Goal: Task Accomplishment & Management: Use online tool/utility

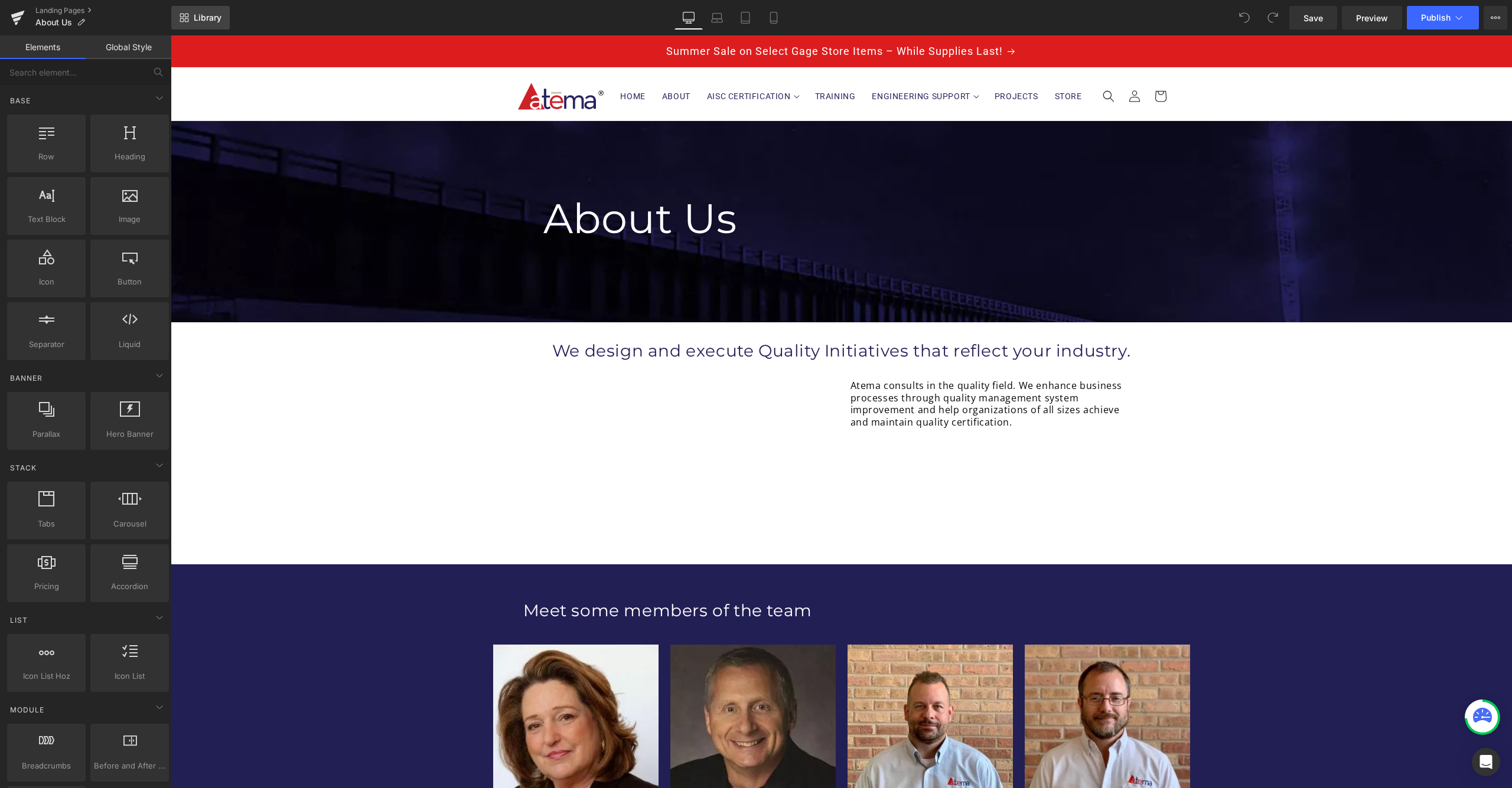
click at [192, 19] on link "Library" at bounding box center [200, 18] width 58 height 24
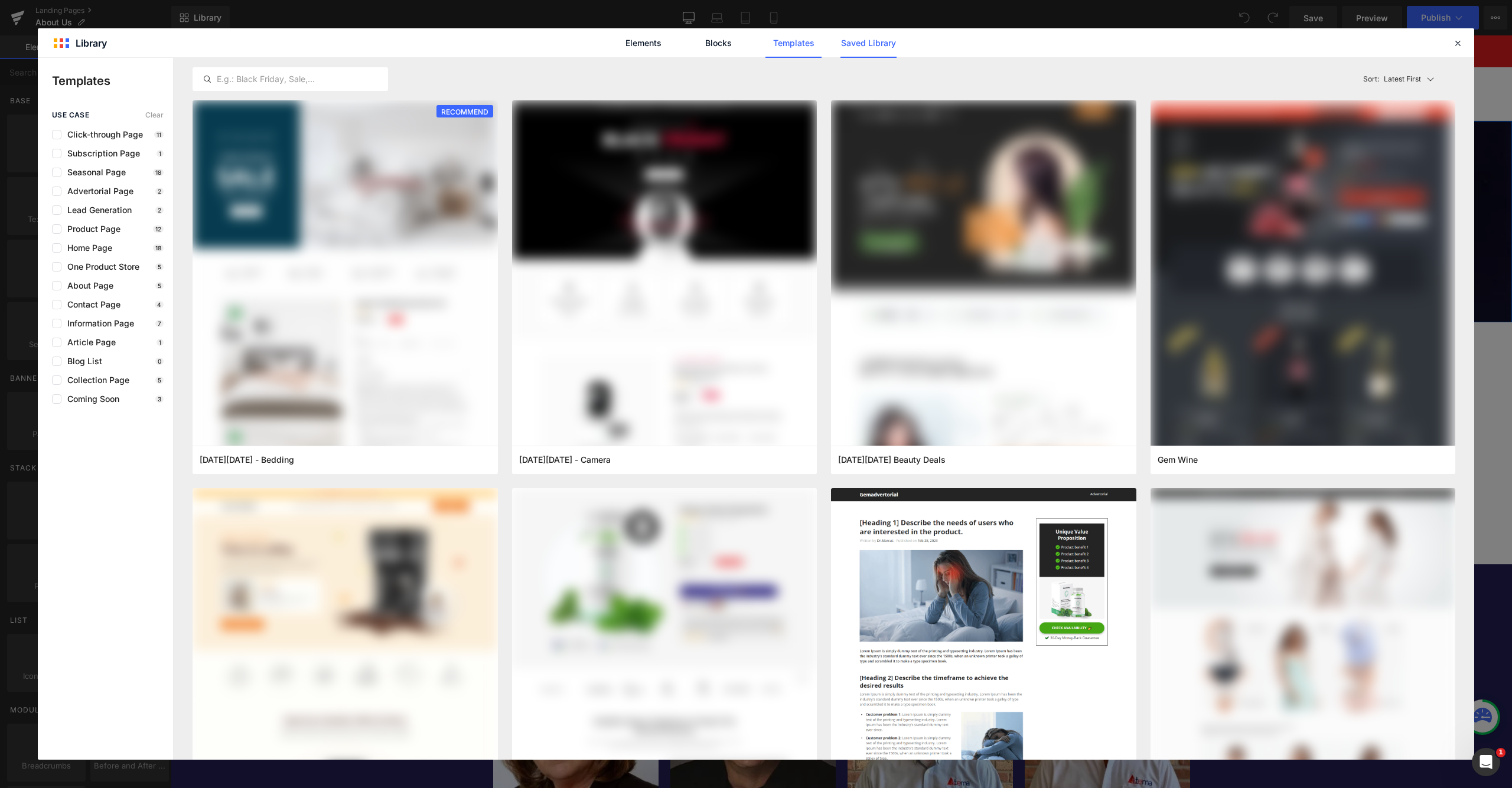
click at [856, 48] on link "Saved Library" at bounding box center [868, 43] width 56 height 30
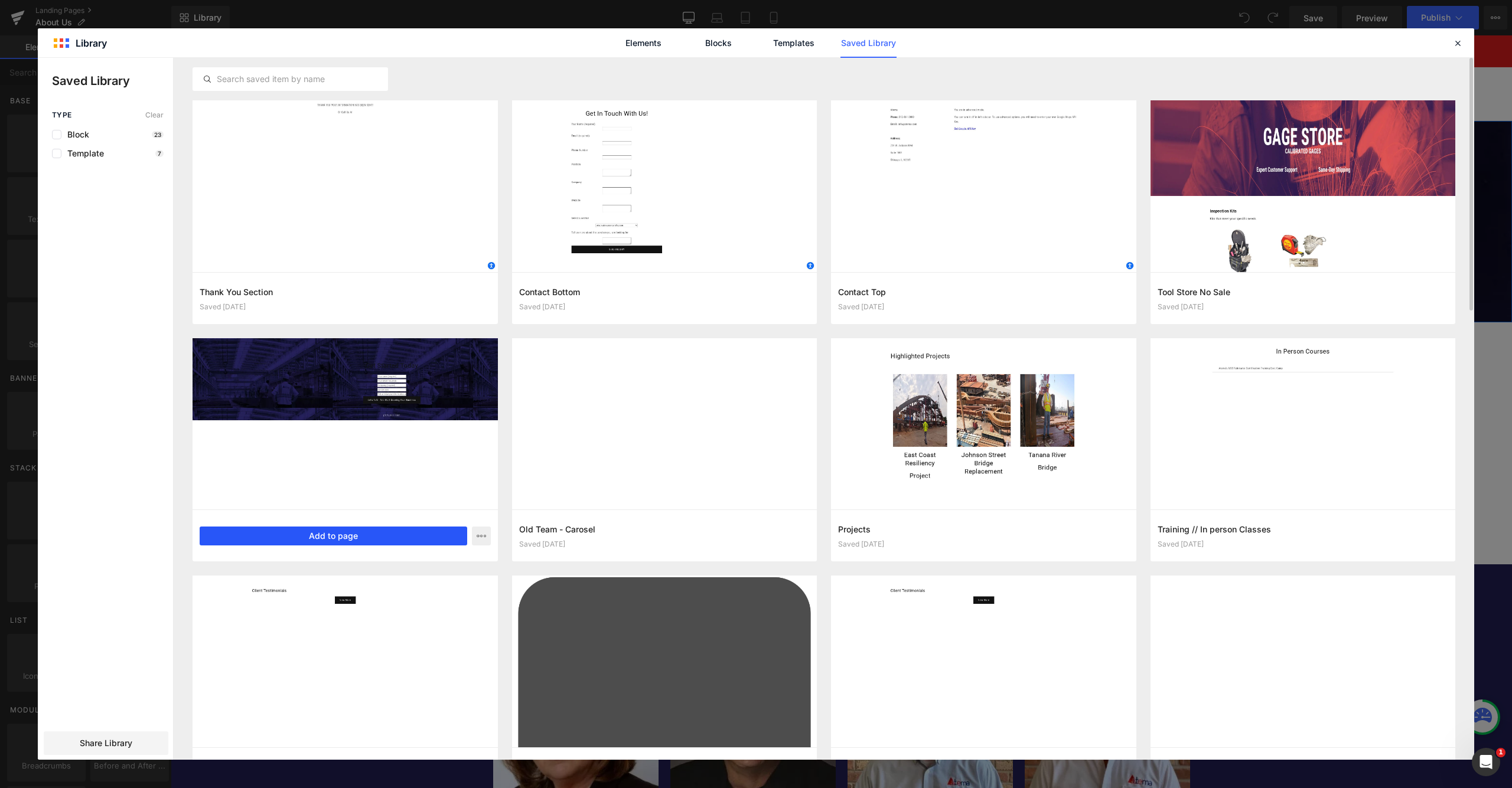
click at [348, 536] on button "Add to page" at bounding box center [333, 536] width 268 height 19
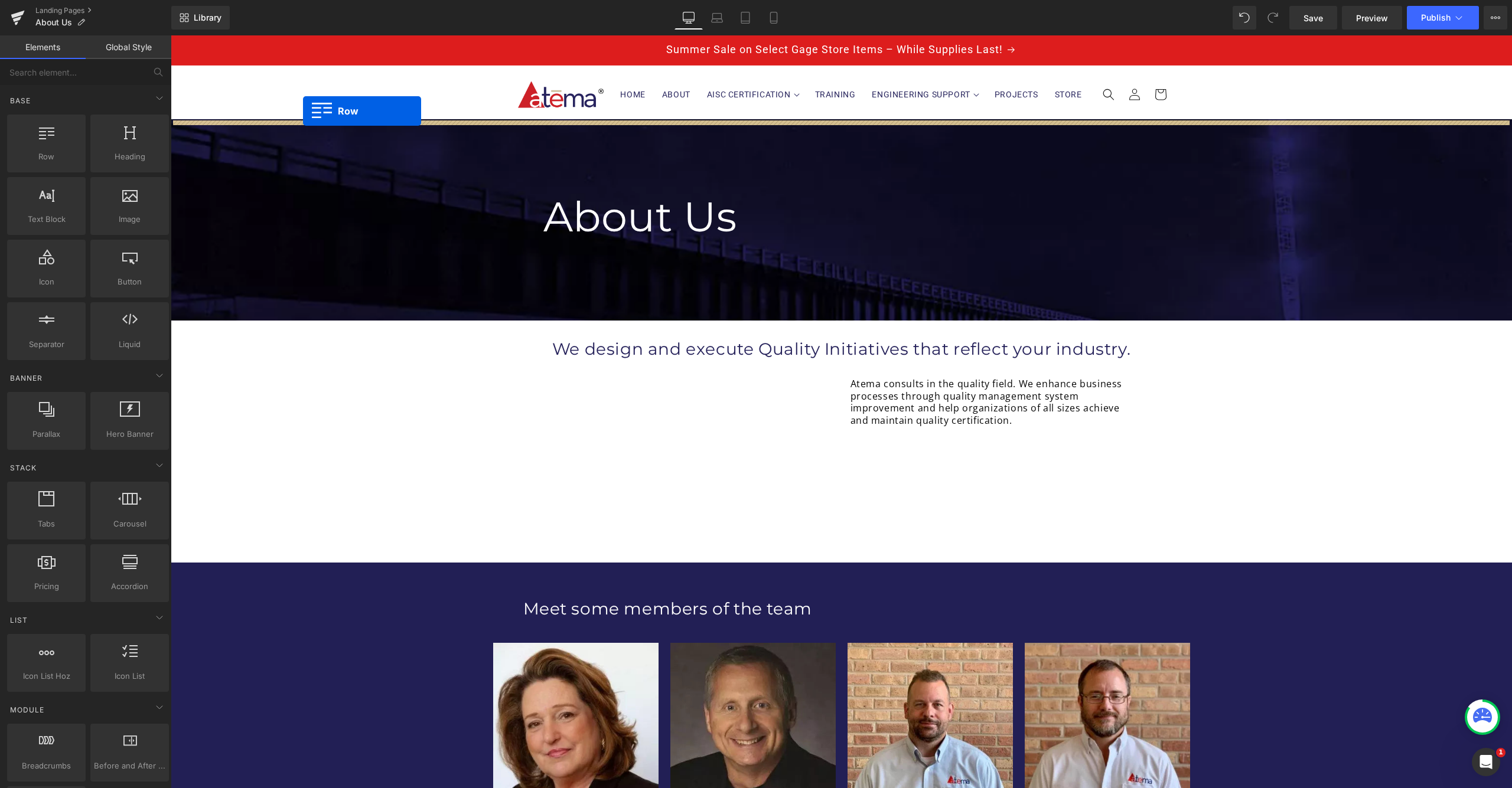
drag, startPoint x: 178, startPoint y: 315, endPoint x: 303, endPoint y: 111, distance: 239.3
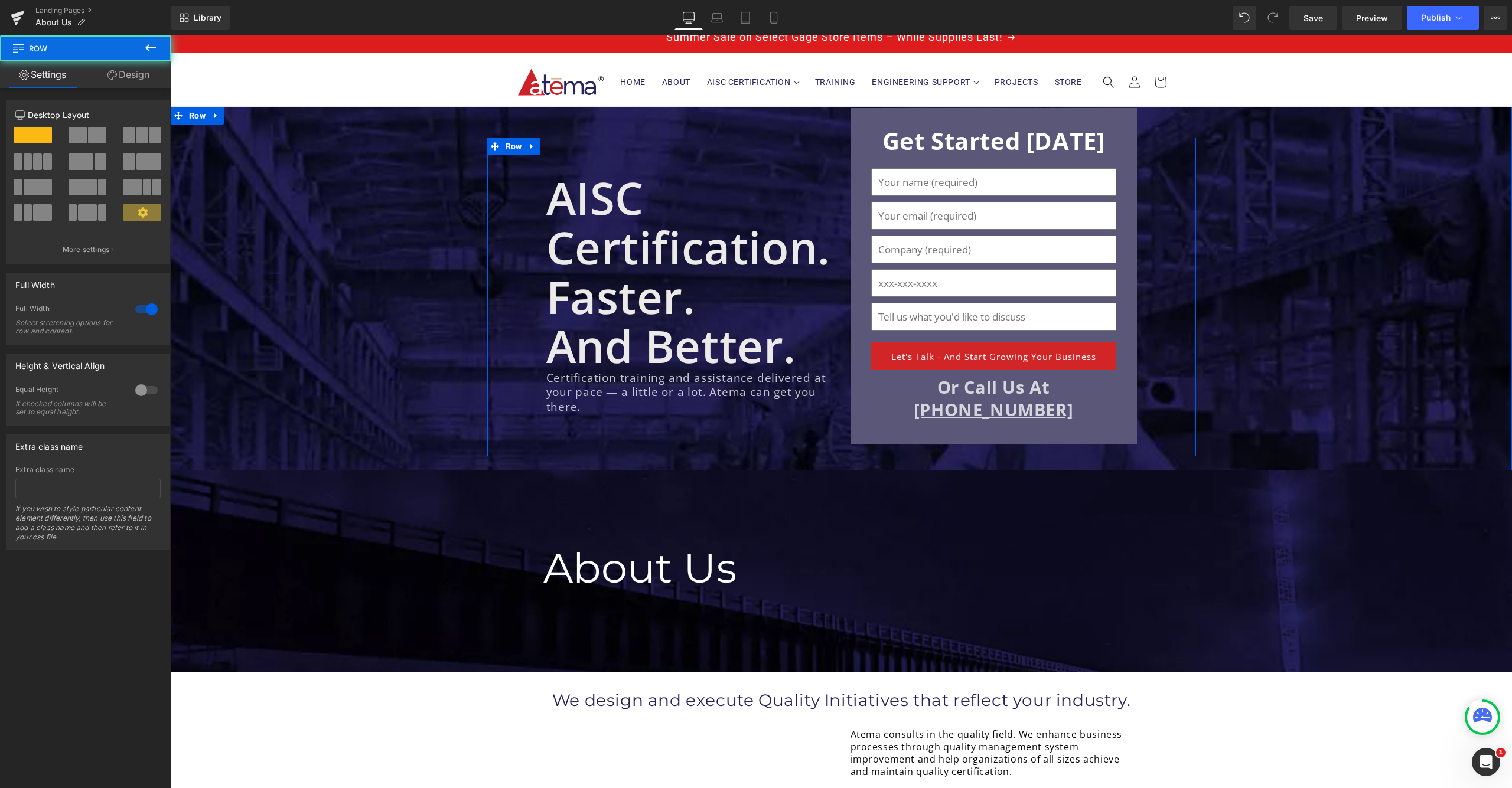
click at [579, 227] on div "AISC Certification. Faster. And Better." at bounding box center [690, 271] width 286 height 197
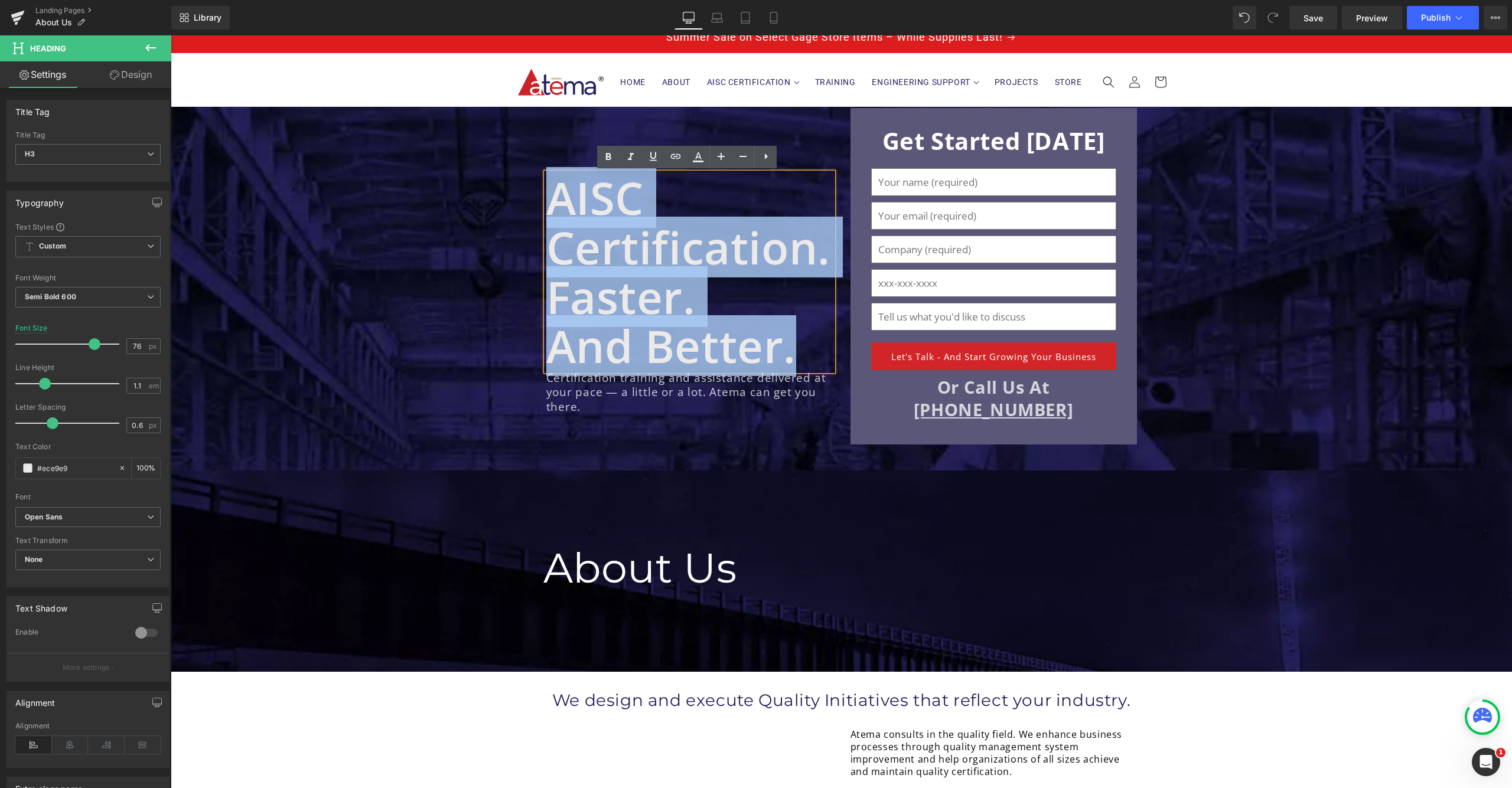
drag, startPoint x: 738, startPoint y: 339, endPoint x: 551, endPoint y: 201, distance: 232.4
click at [551, 201] on div "AISC Certification. Faster. And Better." at bounding box center [690, 271] width 286 height 197
drag, startPoint x: 551, startPoint y: 201, endPoint x: 749, endPoint y: 323, distance: 232.6
click at [749, 322] on div "AISC Certification. Faster. And Better." at bounding box center [690, 271] width 286 height 197
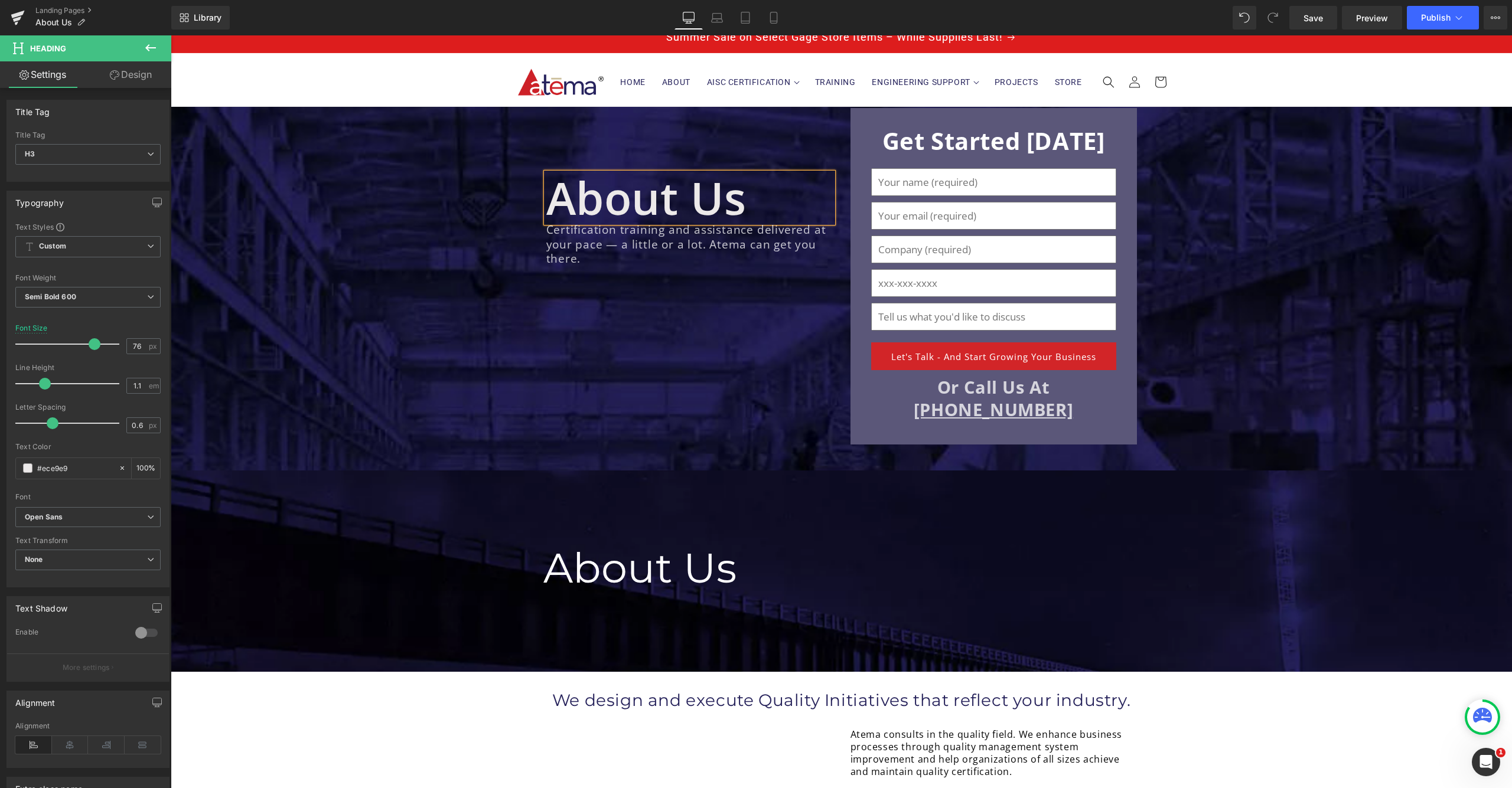
click at [736, 206] on div "About Us" at bounding box center [690, 198] width 286 height 50
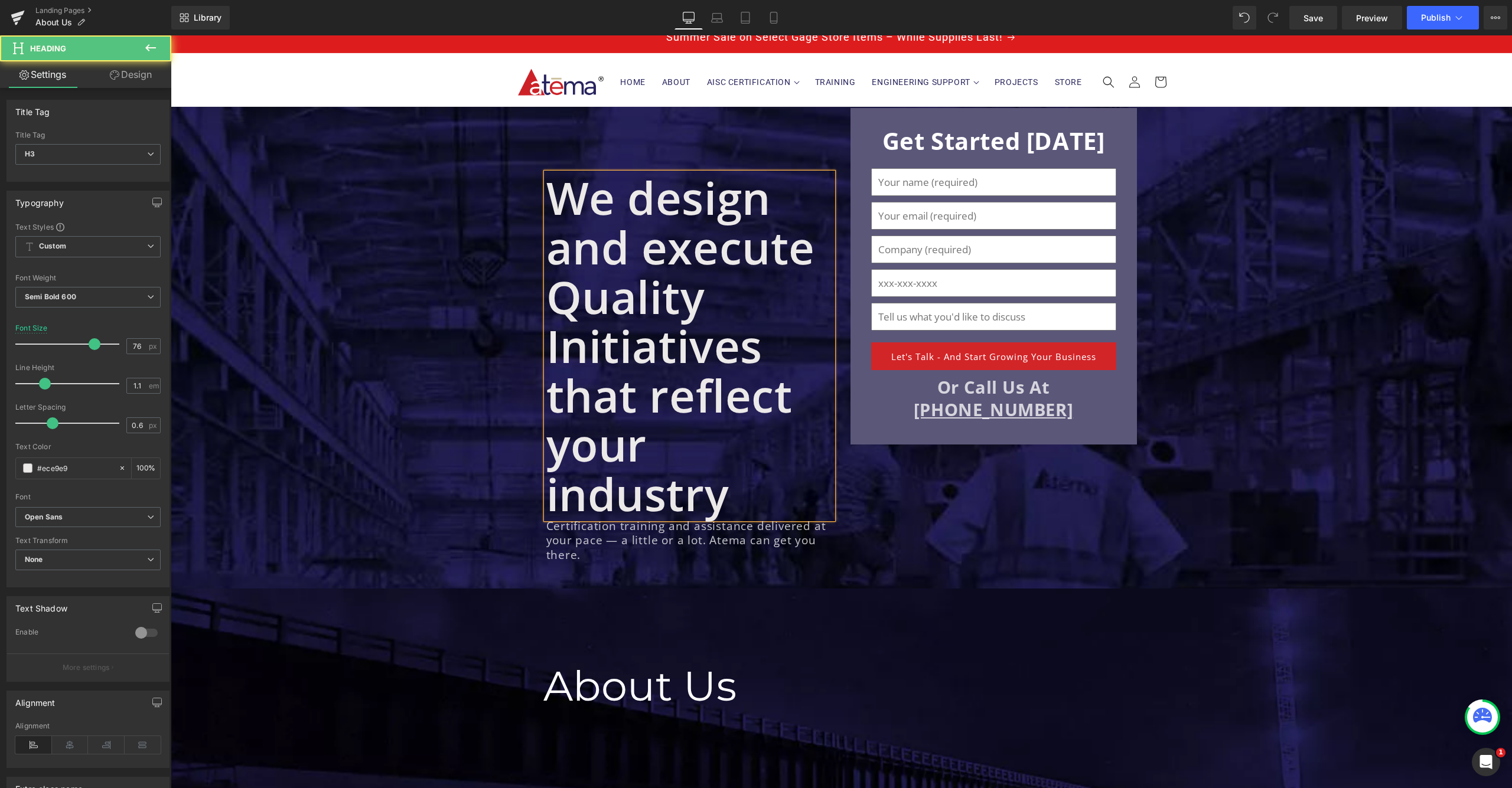
click at [683, 392] on div "We design and execute Quality Initiatives that reflect your industry" at bounding box center [690, 346] width 286 height 346
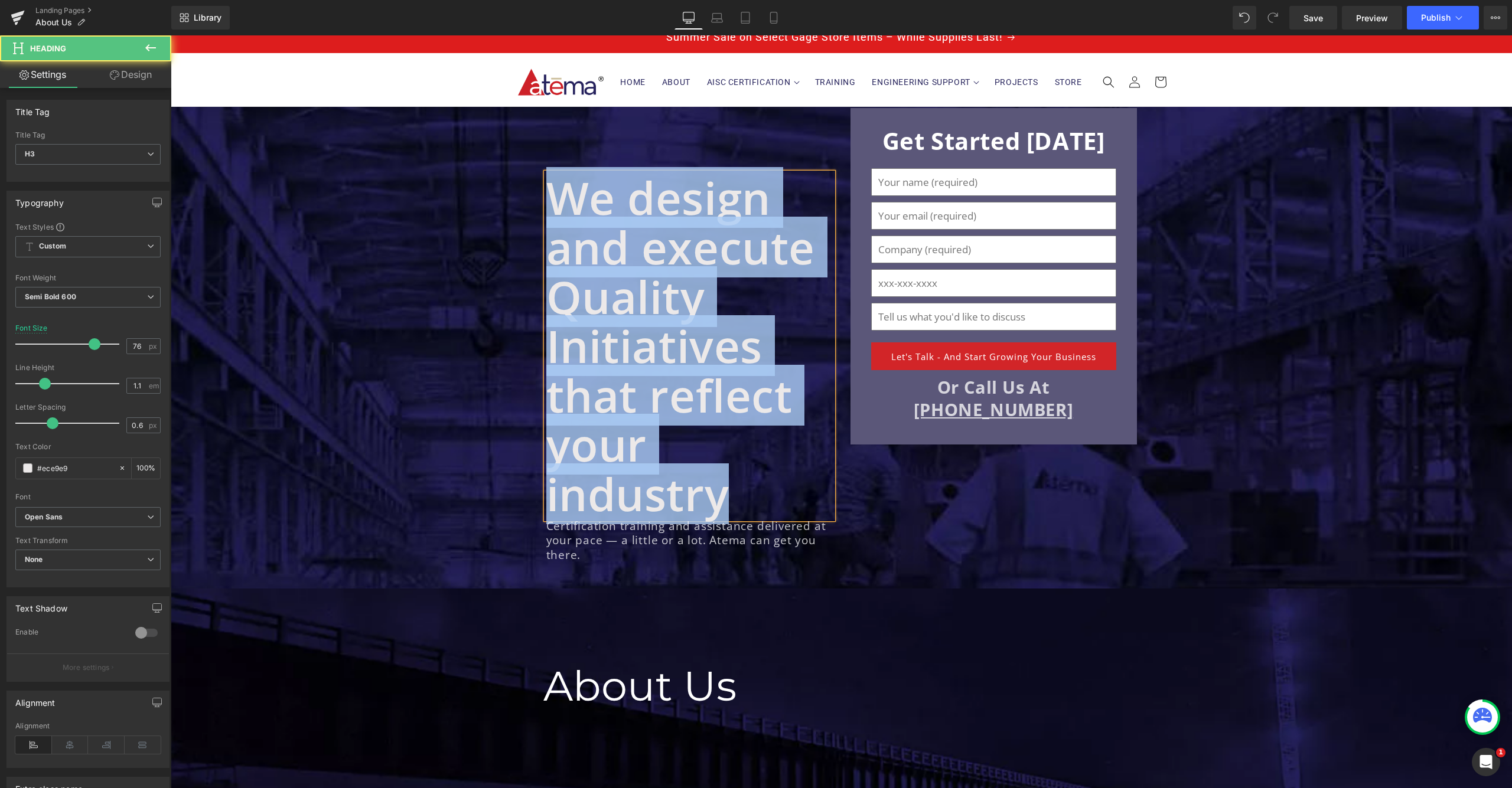
click at [720, 480] on div "We design and execute Quality Initiatives that reflect your industry" at bounding box center [690, 346] width 286 height 346
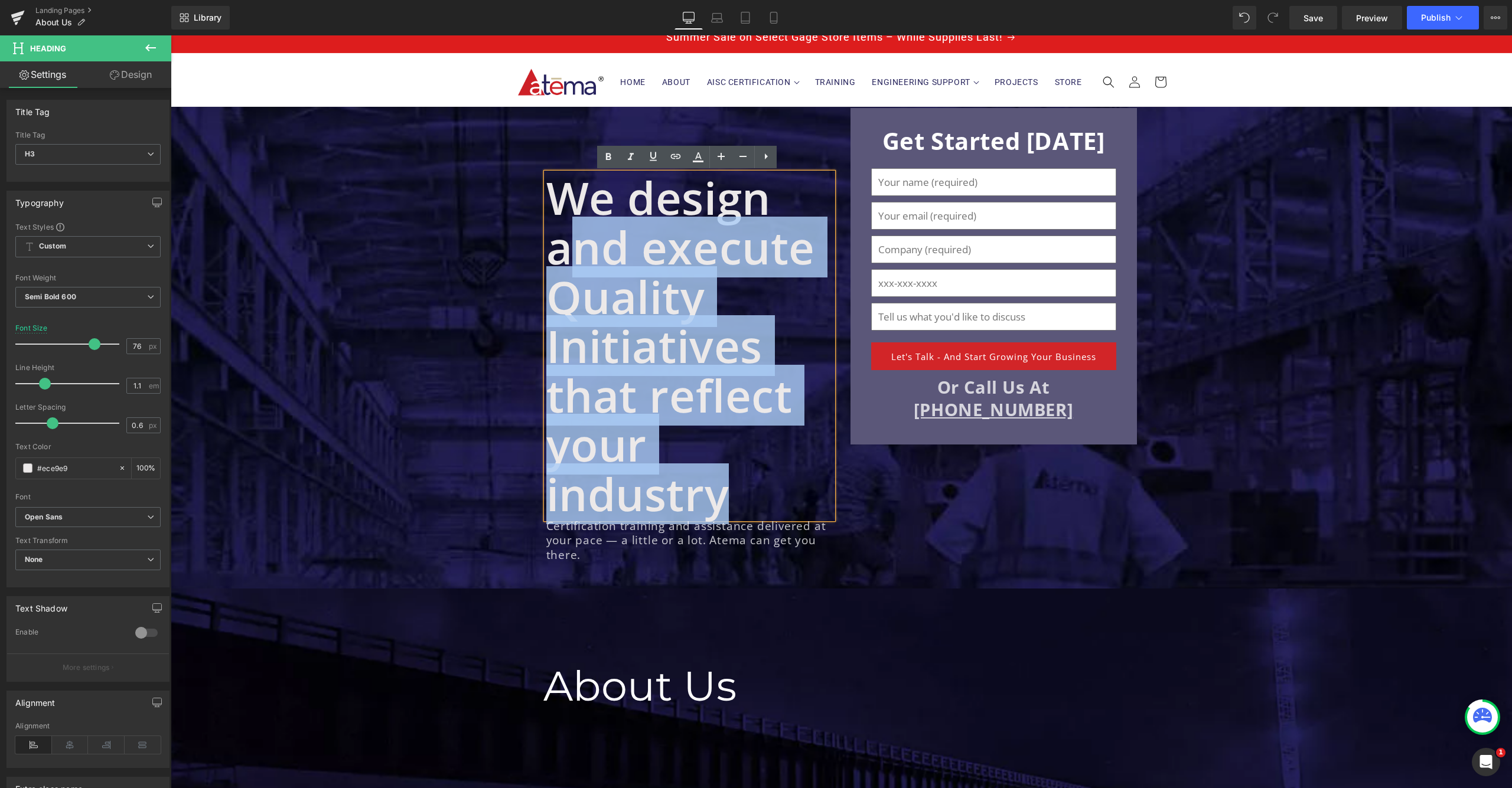
drag, startPoint x: 726, startPoint y: 493, endPoint x: 561, endPoint y: 220, distance: 319.0
click at [561, 220] on div "We design and execute Quality Initiatives that reflect your industry" at bounding box center [690, 346] width 286 height 346
click at [565, 220] on div "We design and execute Quality Initiatives that reflect your industry" at bounding box center [690, 346] width 286 height 346
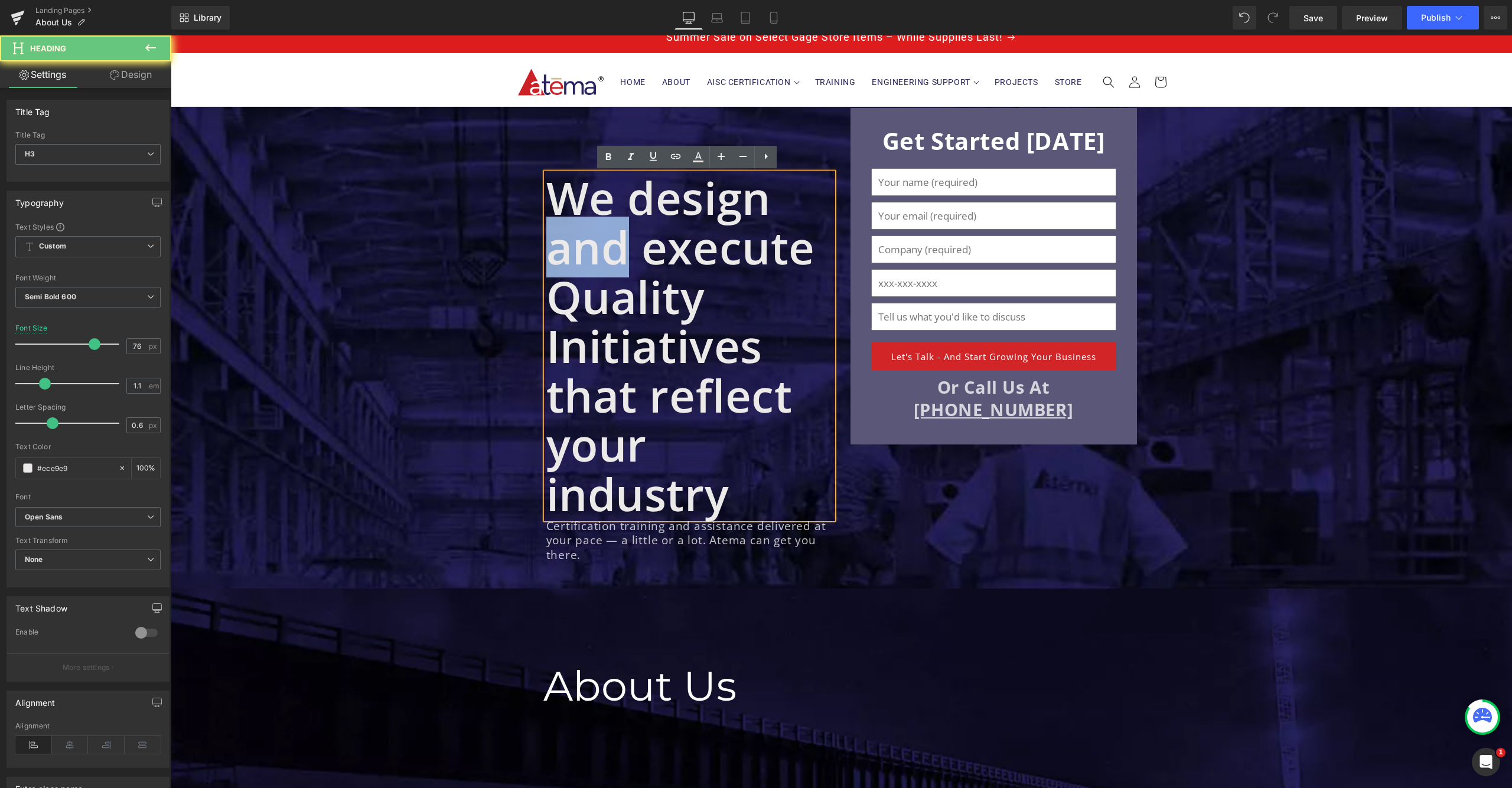
click at [565, 220] on div "We design and execute Quality Initiatives that reflect your industry" at bounding box center [690, 346] width 286 height 346
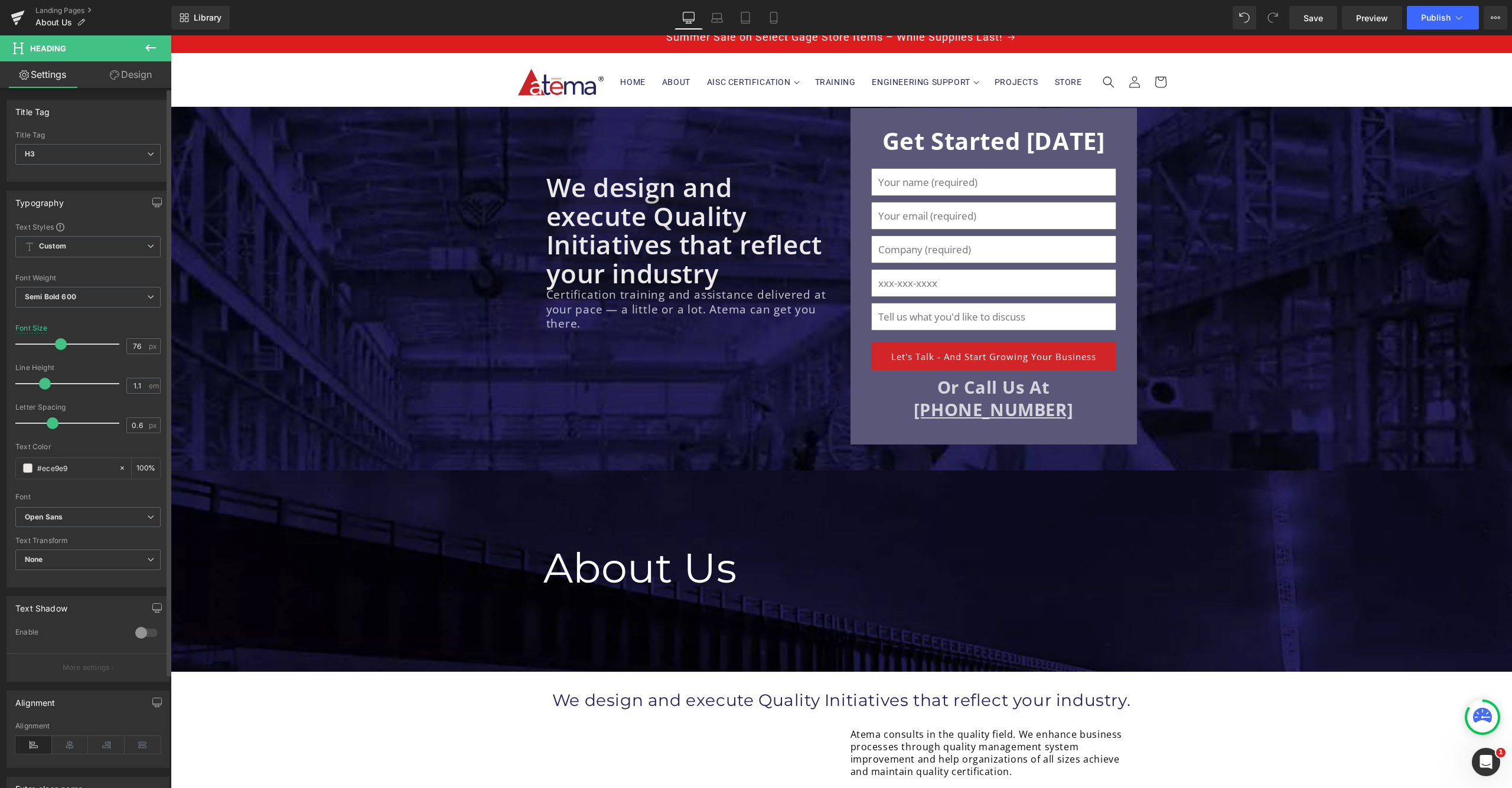
drag, startPoint x: 87, startPoint y: 341, endPoint x: 82, endPoint y: 346, distance: 7.1
click at [56, 341] on span at bounding box center [61, 344] width 12 height 12
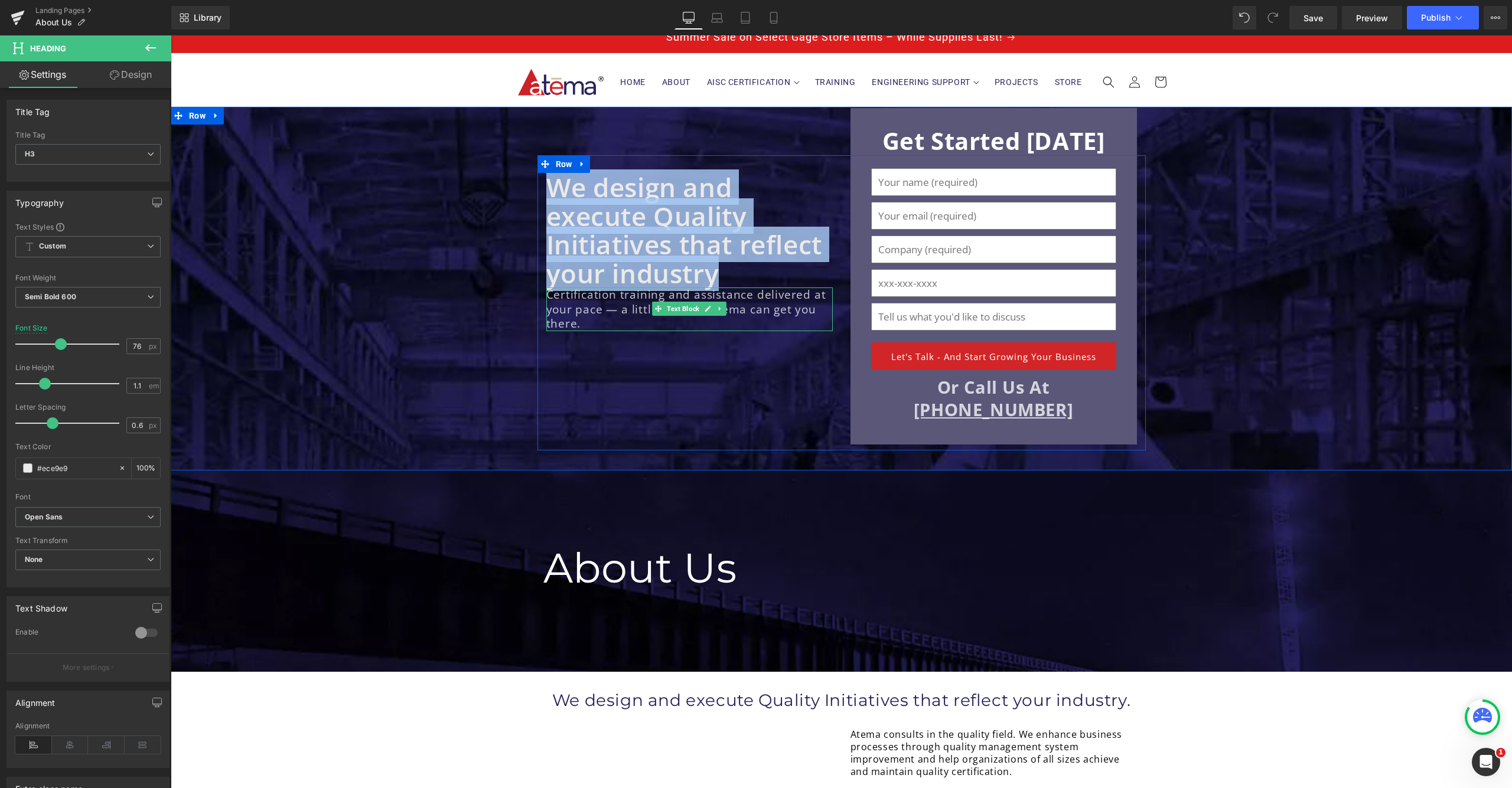
click at [573, 302] on p "Certification training and assistance delivered at your pace — a little or a lo…" at bounding box center [690, 309] width 286 height 44
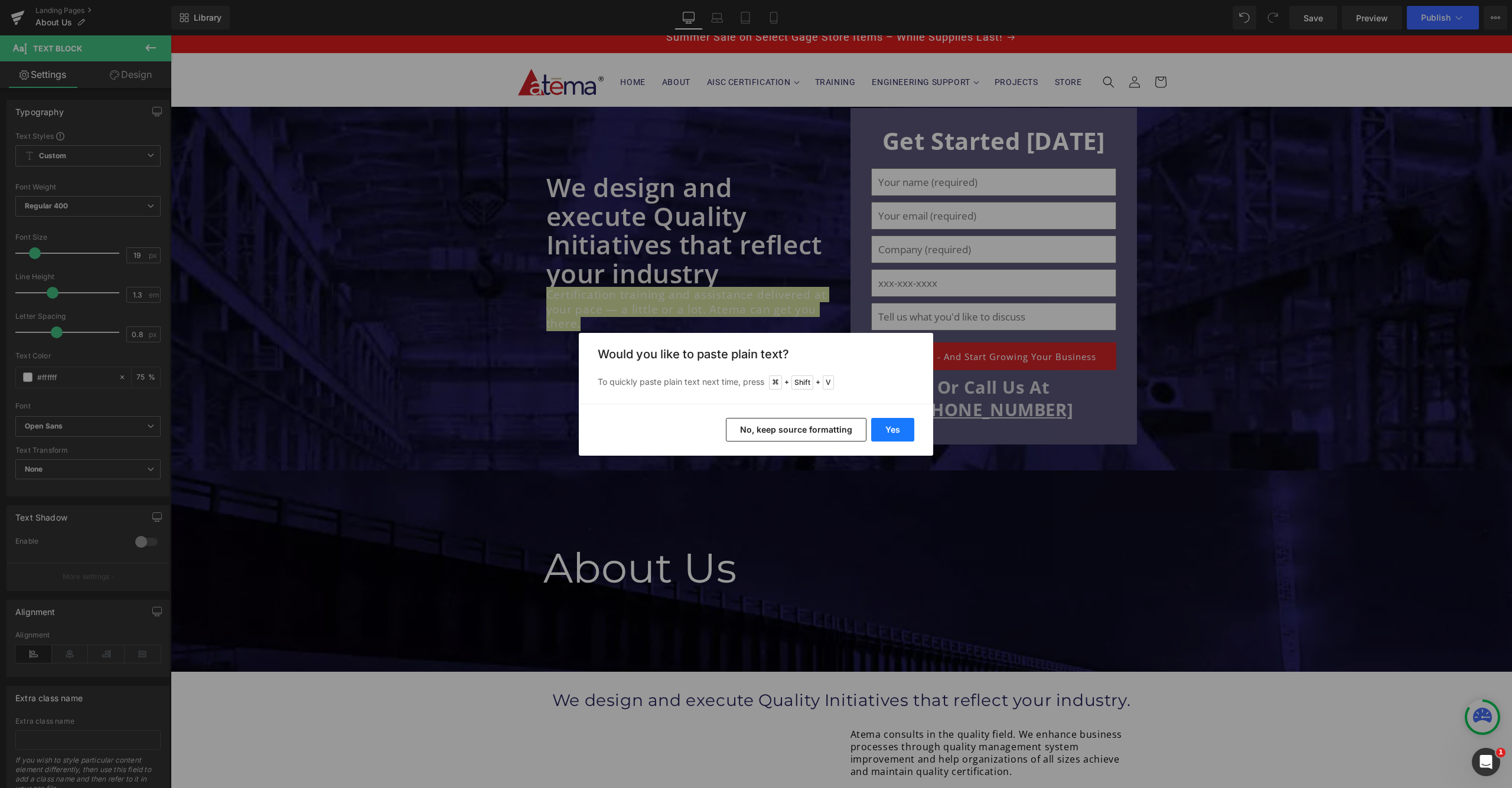
click at [892, 430] on button "Yes" at bounding box center [893, 430] width 43 height 24
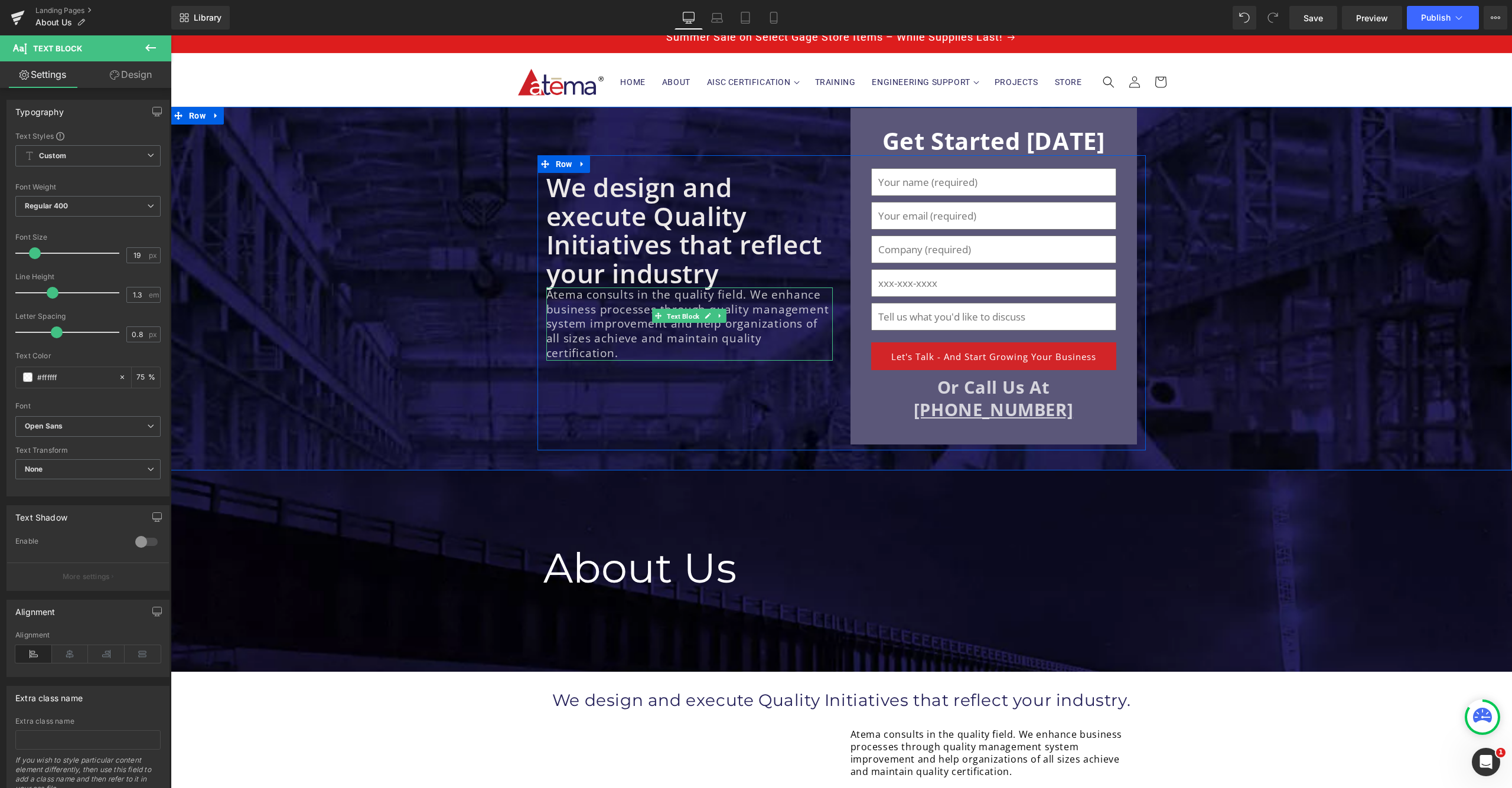
drag, startPoint x: 688, startPoint y: 315, endPoint x: 400, endPoint y: 245, distance: 296.4
click at [688, 315] on span "Text Block" at bounding box center [683, 316] width 37 height 14
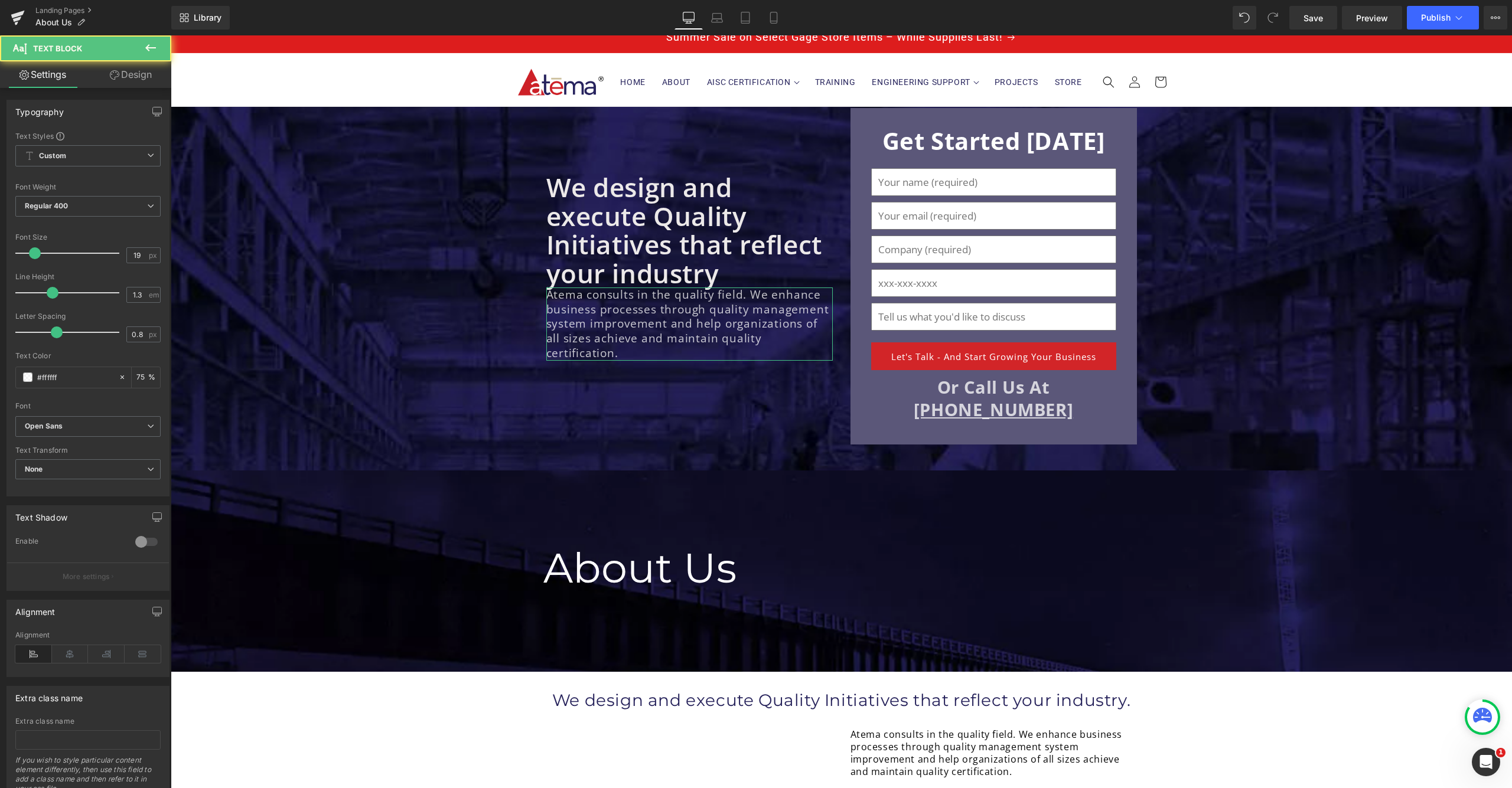
drag, startPoint x: 146, startPoint y: 79, endPoint x: 131, endPoint y: 92, distance: 19.8
click at [139, 82] on link "Design" at bounding box center [131, 74] width 86 height 27
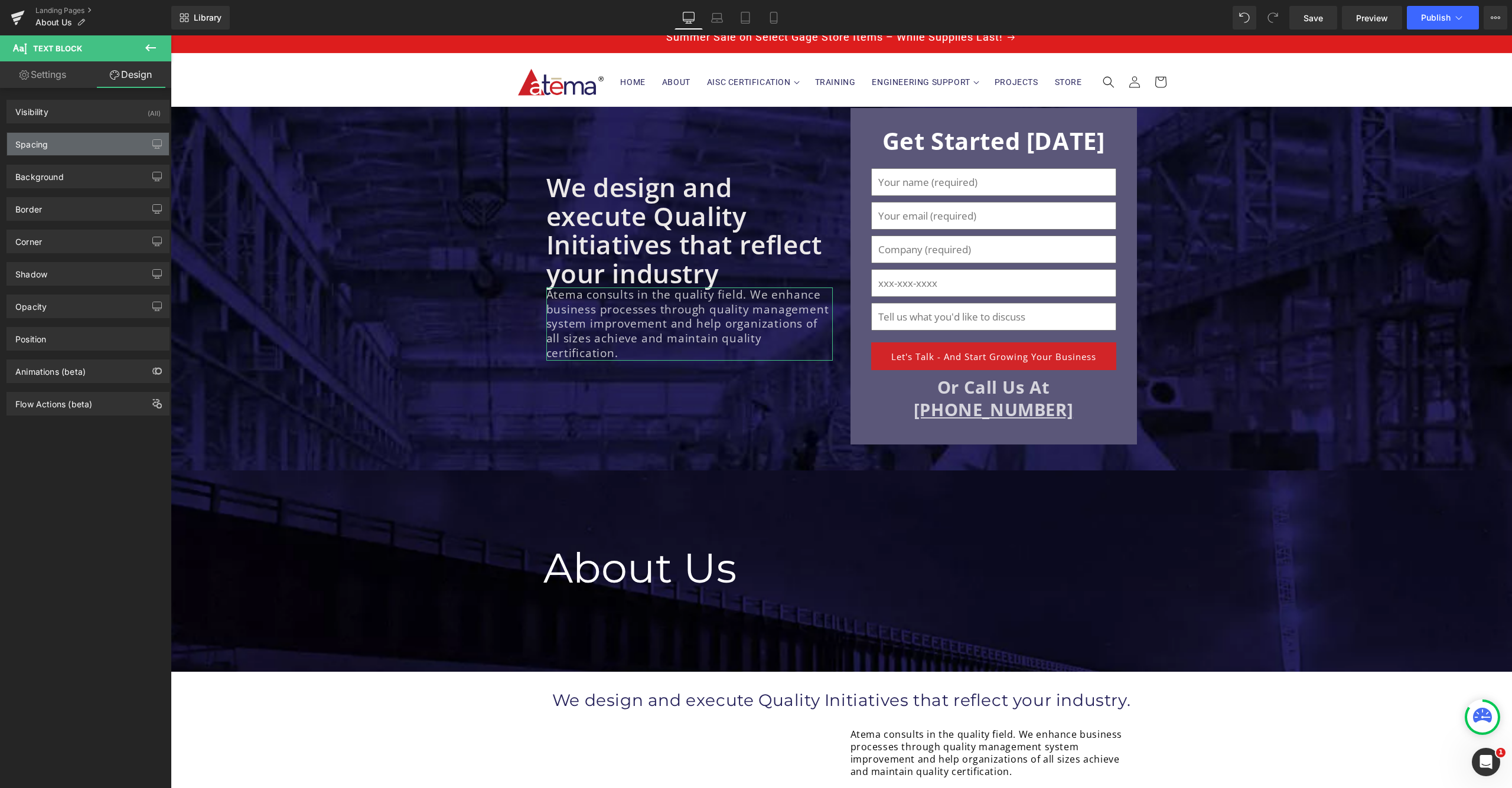
click at [79, 145] on div "Spacing" at bounding box center [87, 144] width 162 height 22
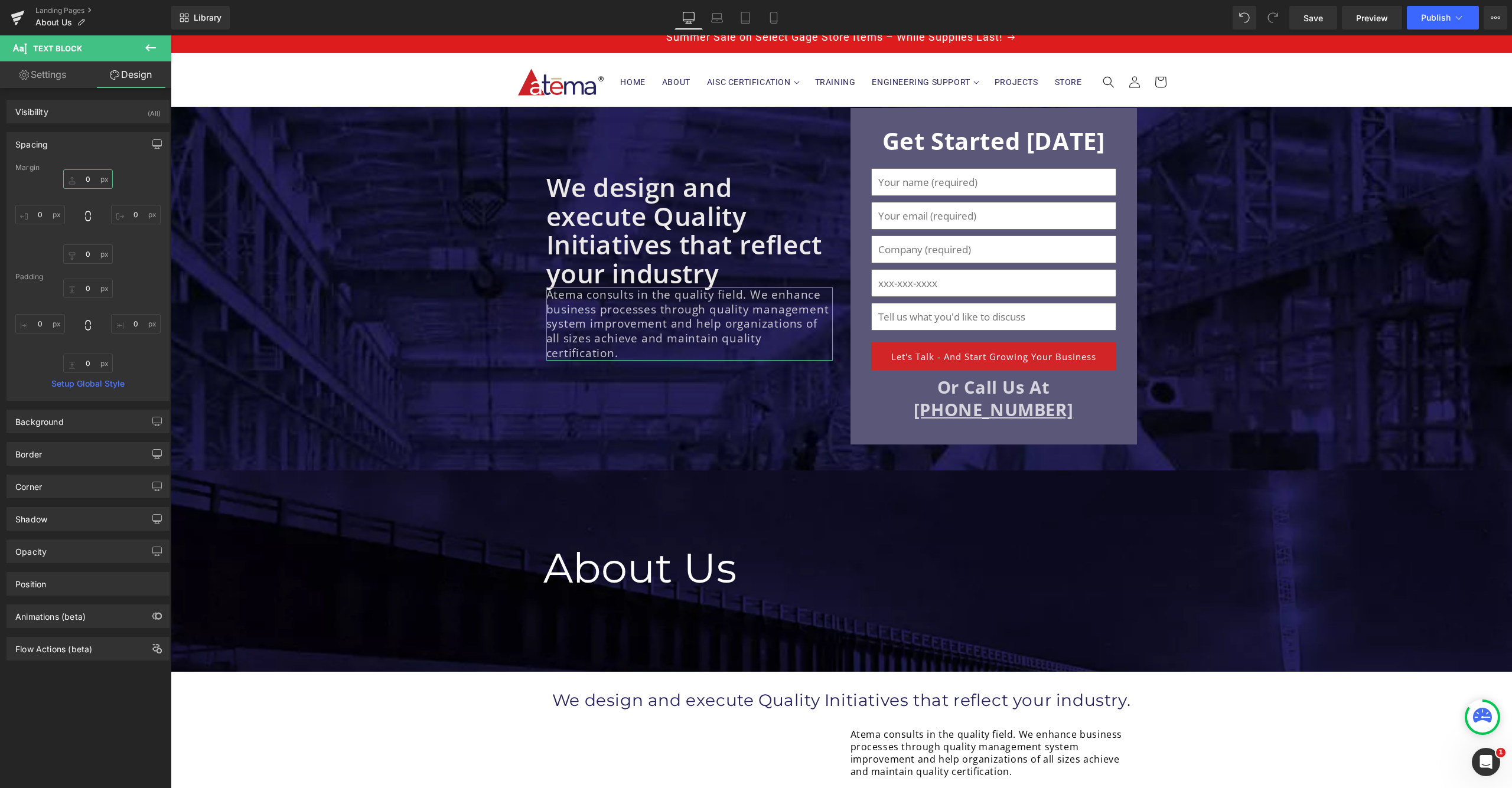
click at [81, 180] on input "0" at bounding box center [88, 179] width 50 height 19
type input "10"
click at [102, 148] on div "Spacing" at bounding box center [87, 144] width 162 height 22
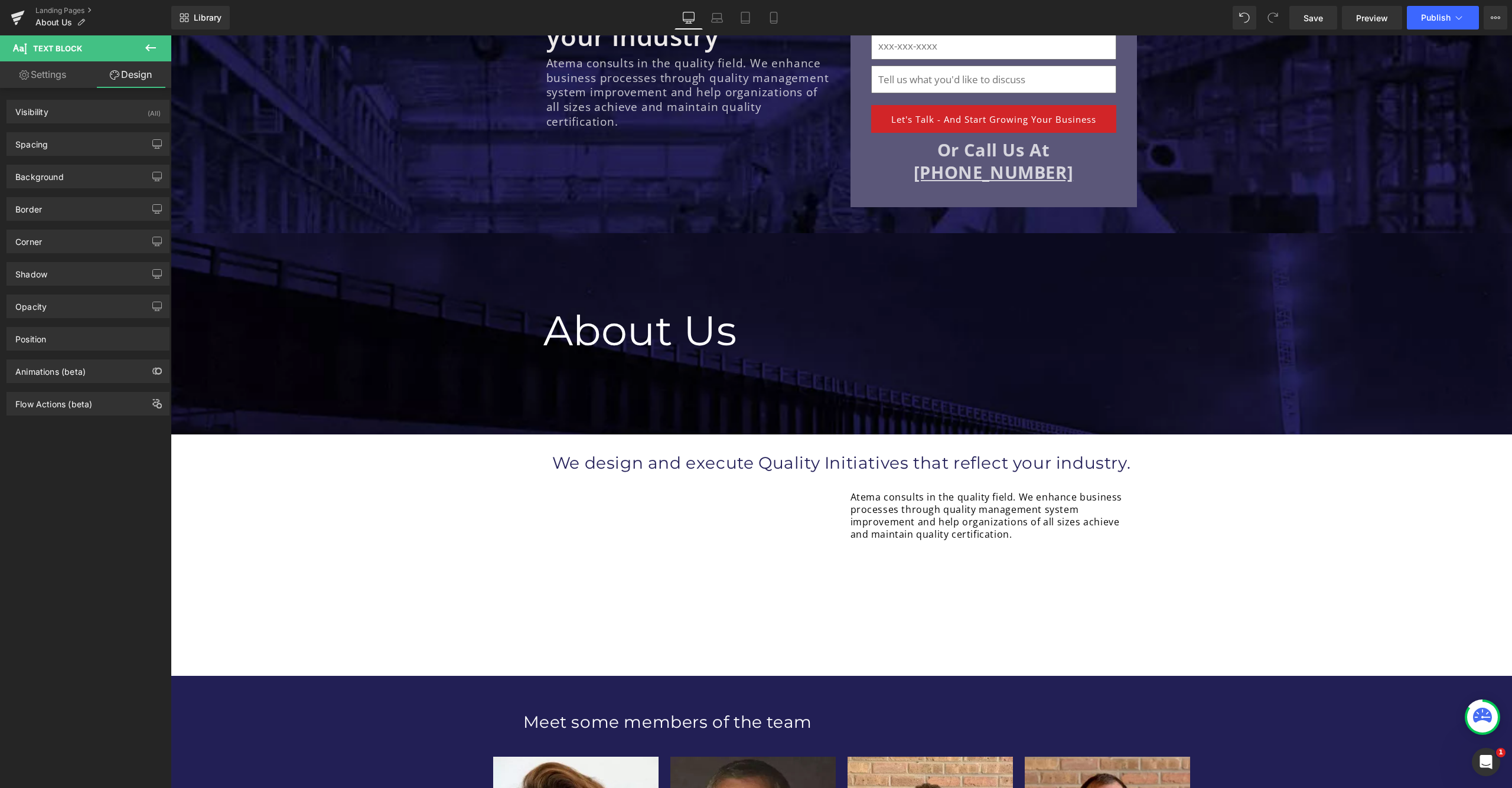
scroll to position [256, 0]
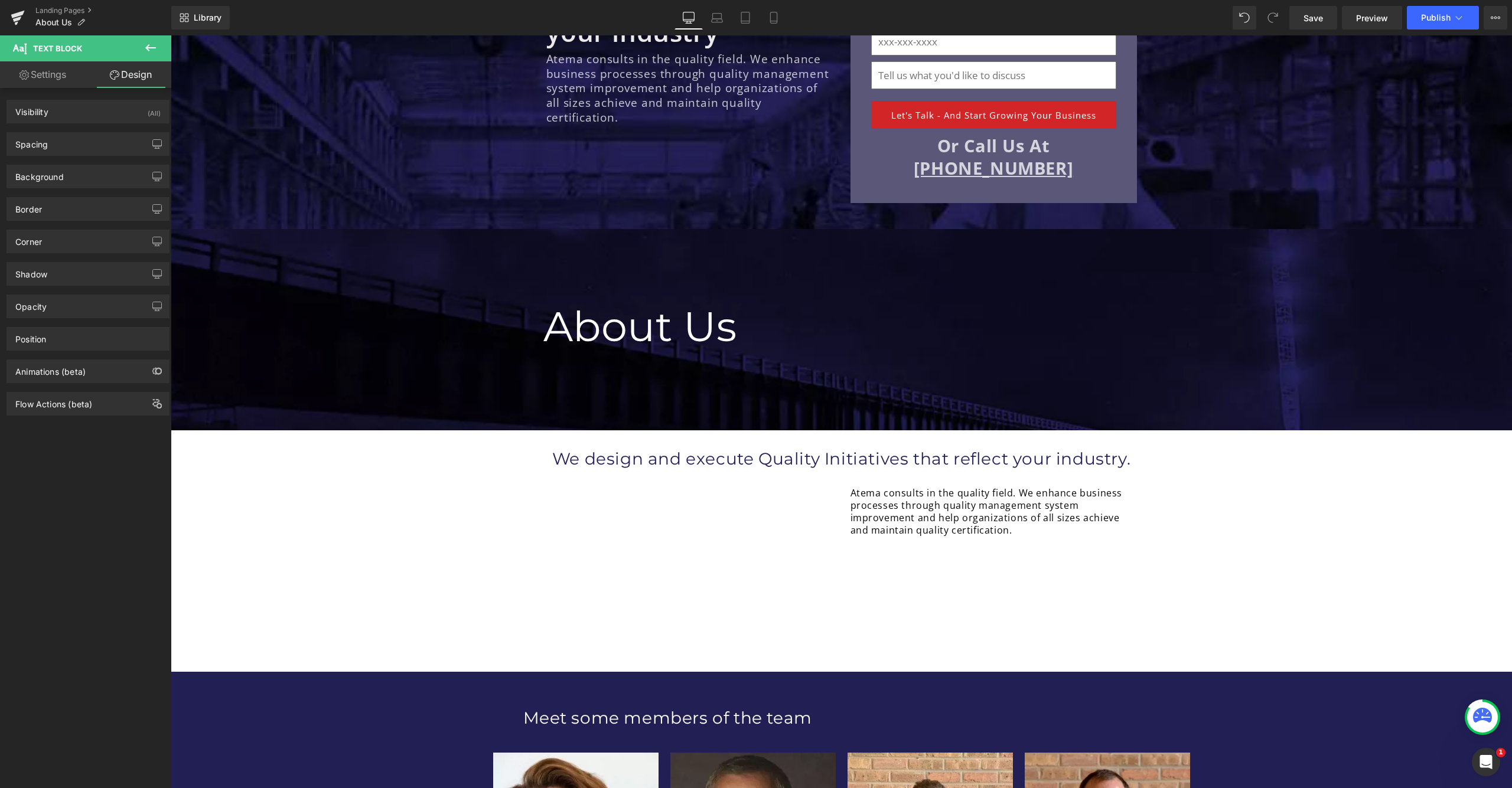
drag, startPoint x: 410, startPoint y: 434, endPoint x: 320, endPoint y: 389, distance: 100.6
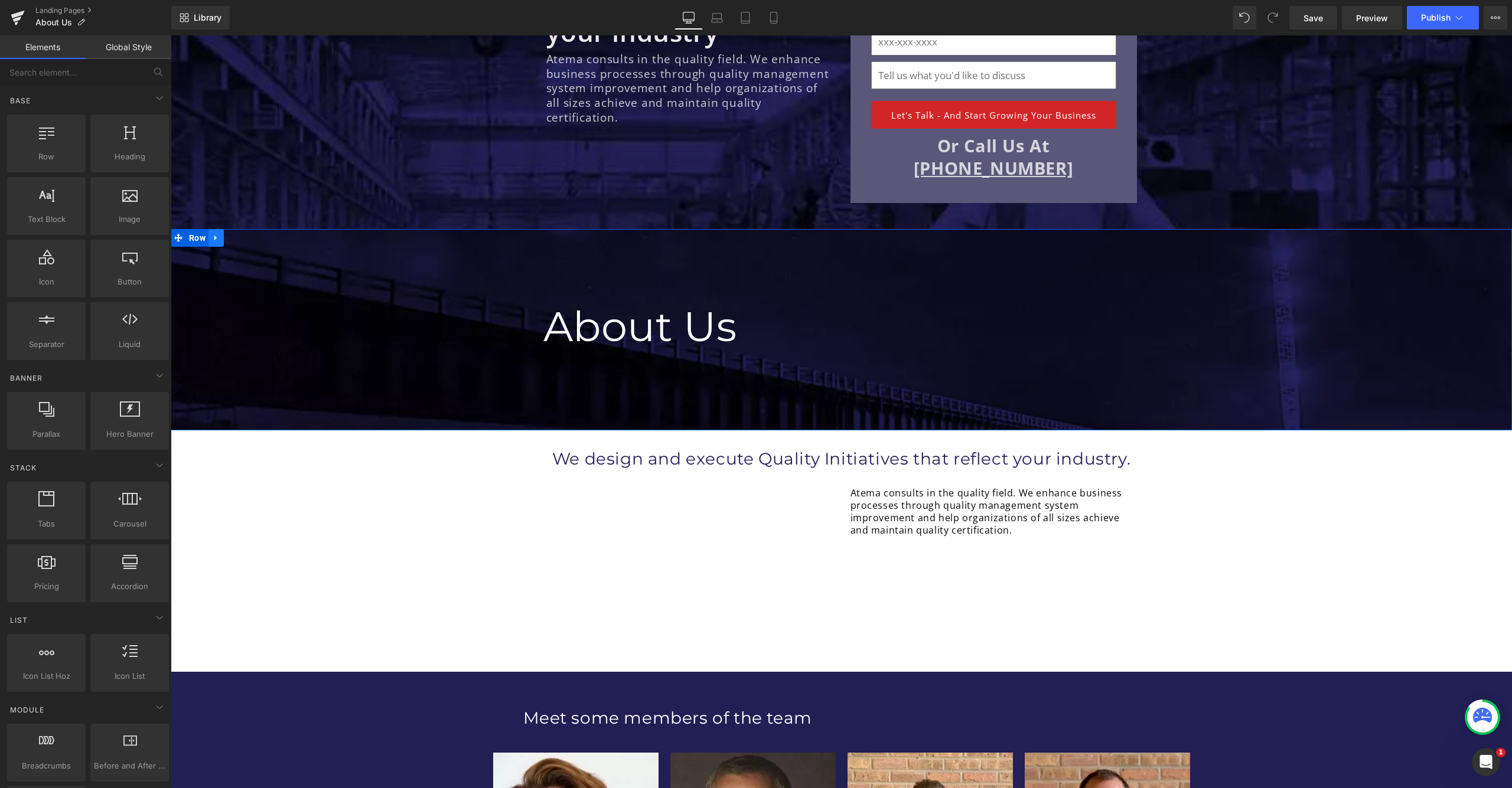
click at [213, 242] on link at bounding box center [216, 238] width 15 height 18
click at [243, 239] on icon at bounding box center [247, 237] width 8 height 8
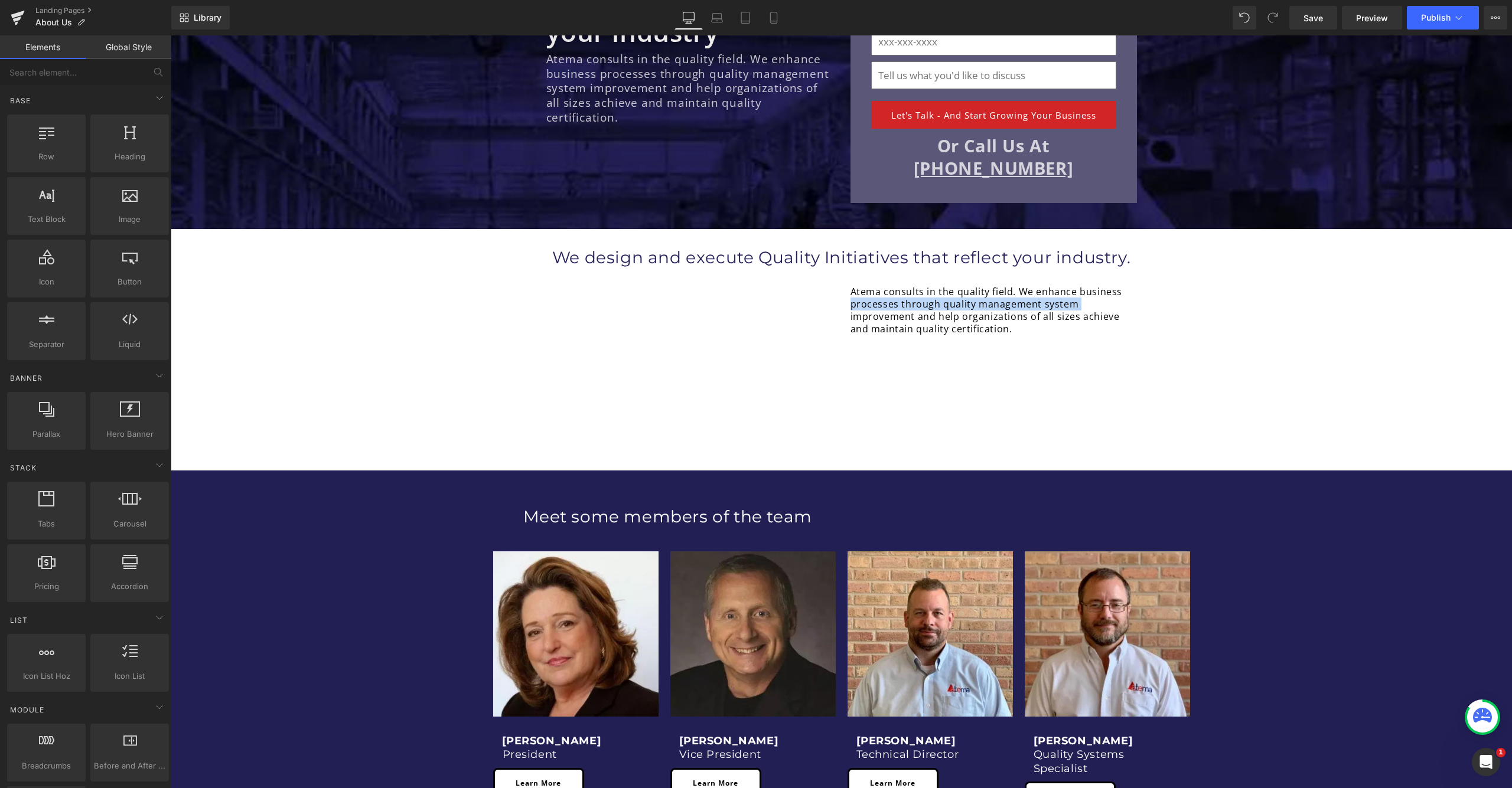
drag, startPoint x: 250, startPoint y: 308, endPoint x: 302, endPoint y: 309, distance: 52.0
click at [535, 235] on link at bounding box center [532, 238] width 15 height 18
click at [560, 236] on icon at bounding box center [563, 237] width 8 height 9
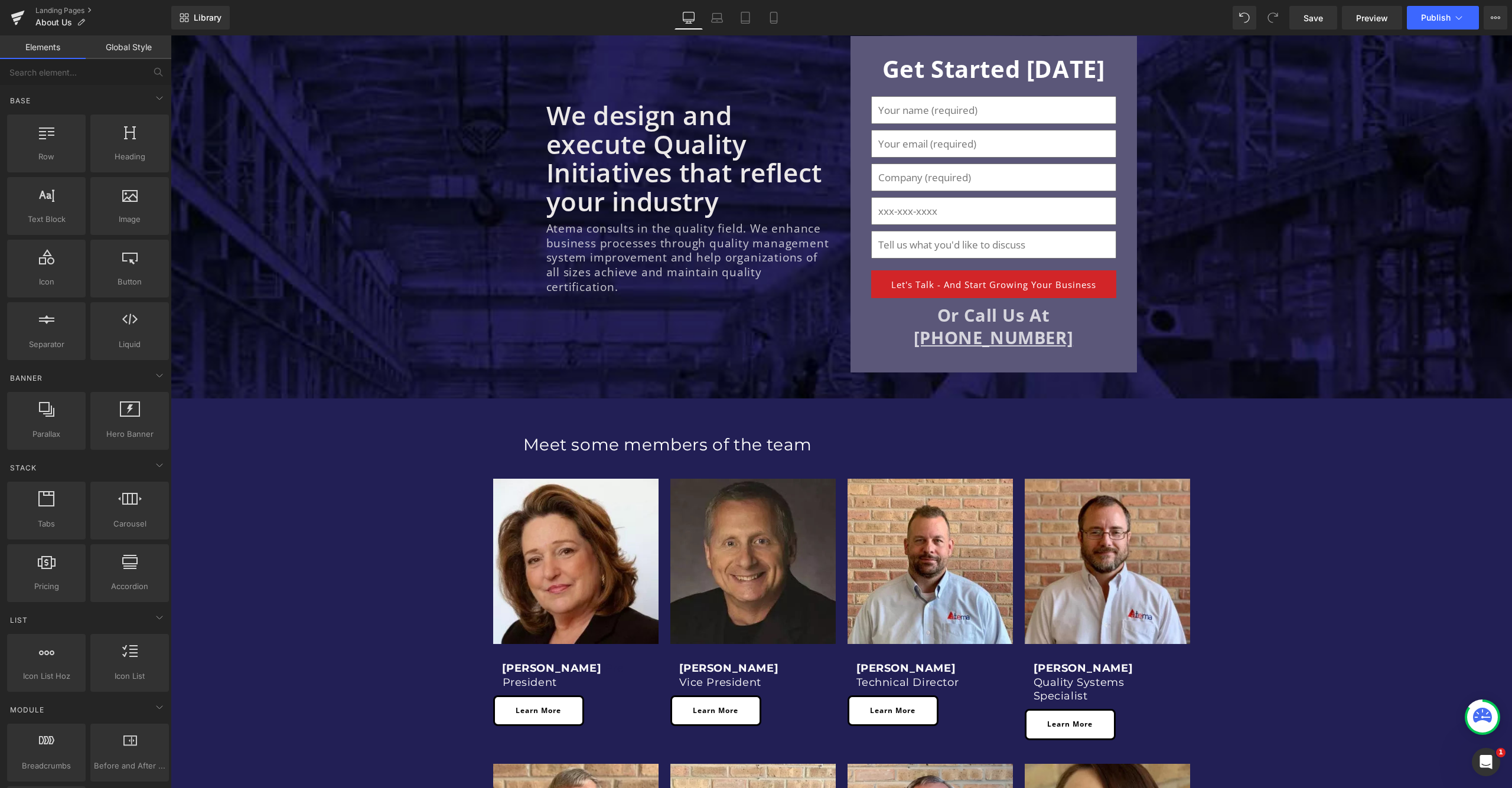
scroll to position [53, 0]
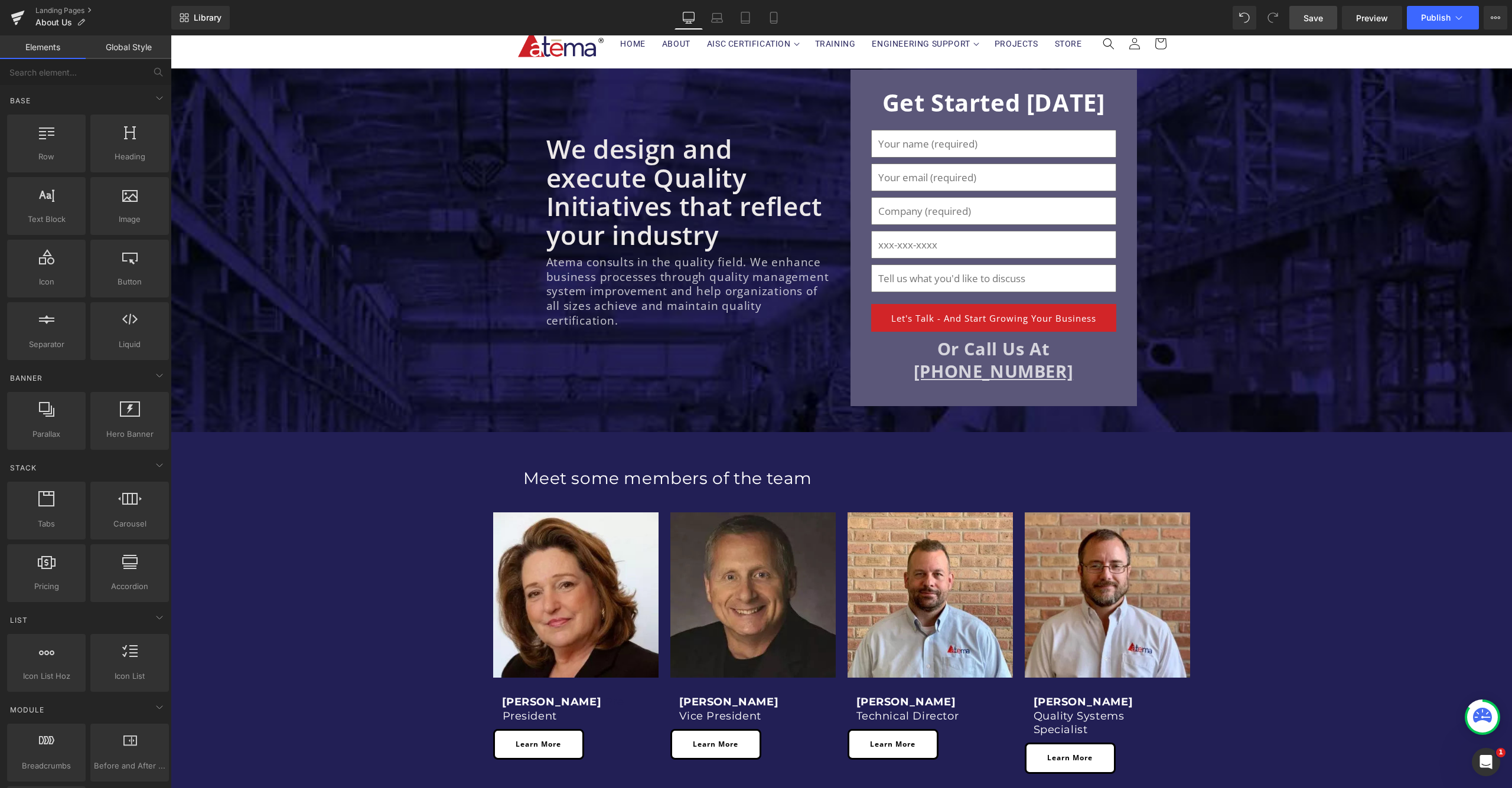
click at [1308, 17] on span "Save" at bounding box center [1312, 18] width 19 height 12
click at [1379, 23] on span "Preview" at bounding box center [1371, 18] width 32 height 12
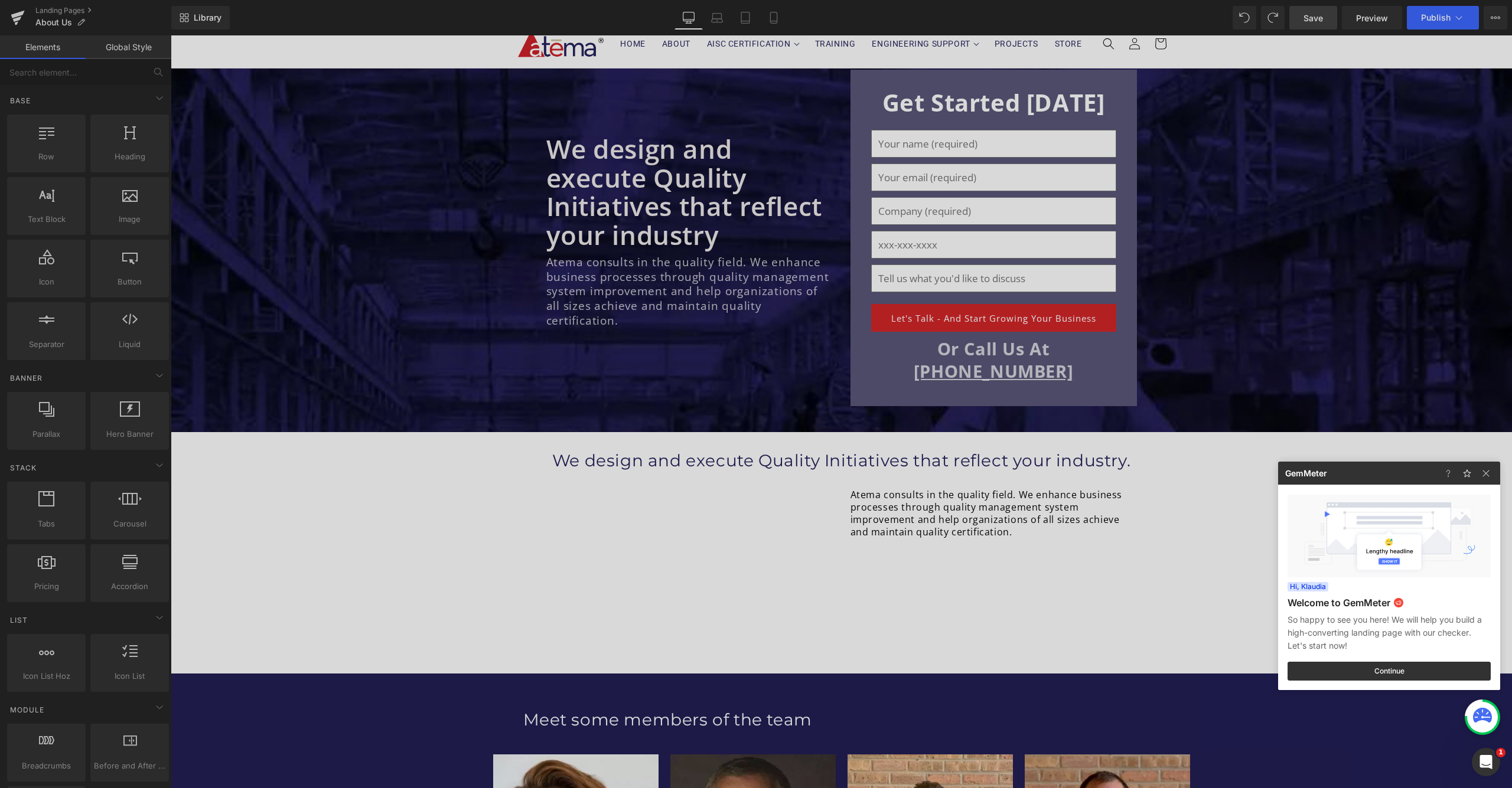
click at [946, 604] on div at bounding box center [756, 394] width 1512 height 788
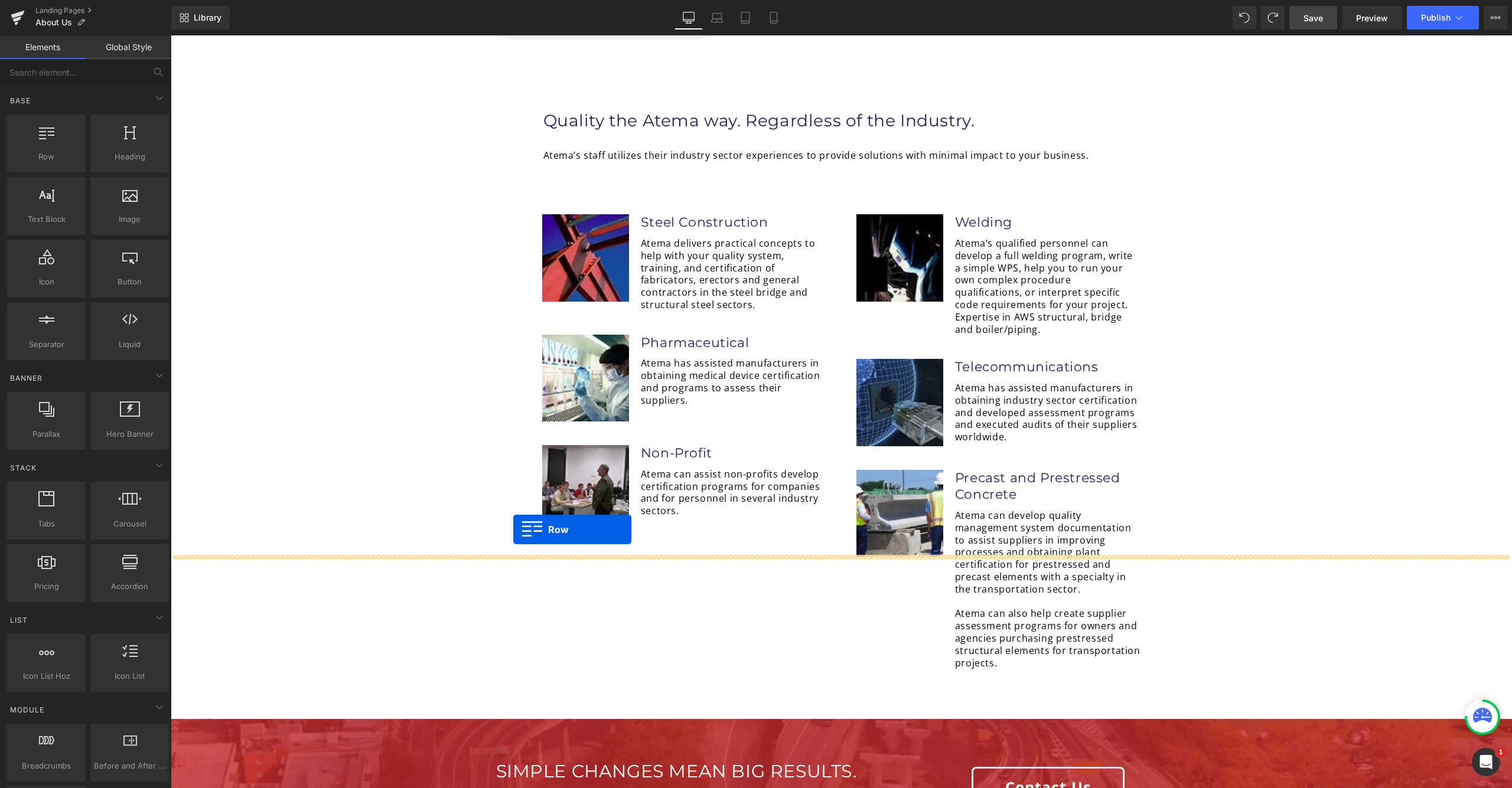
scroll to position [2400, 0]
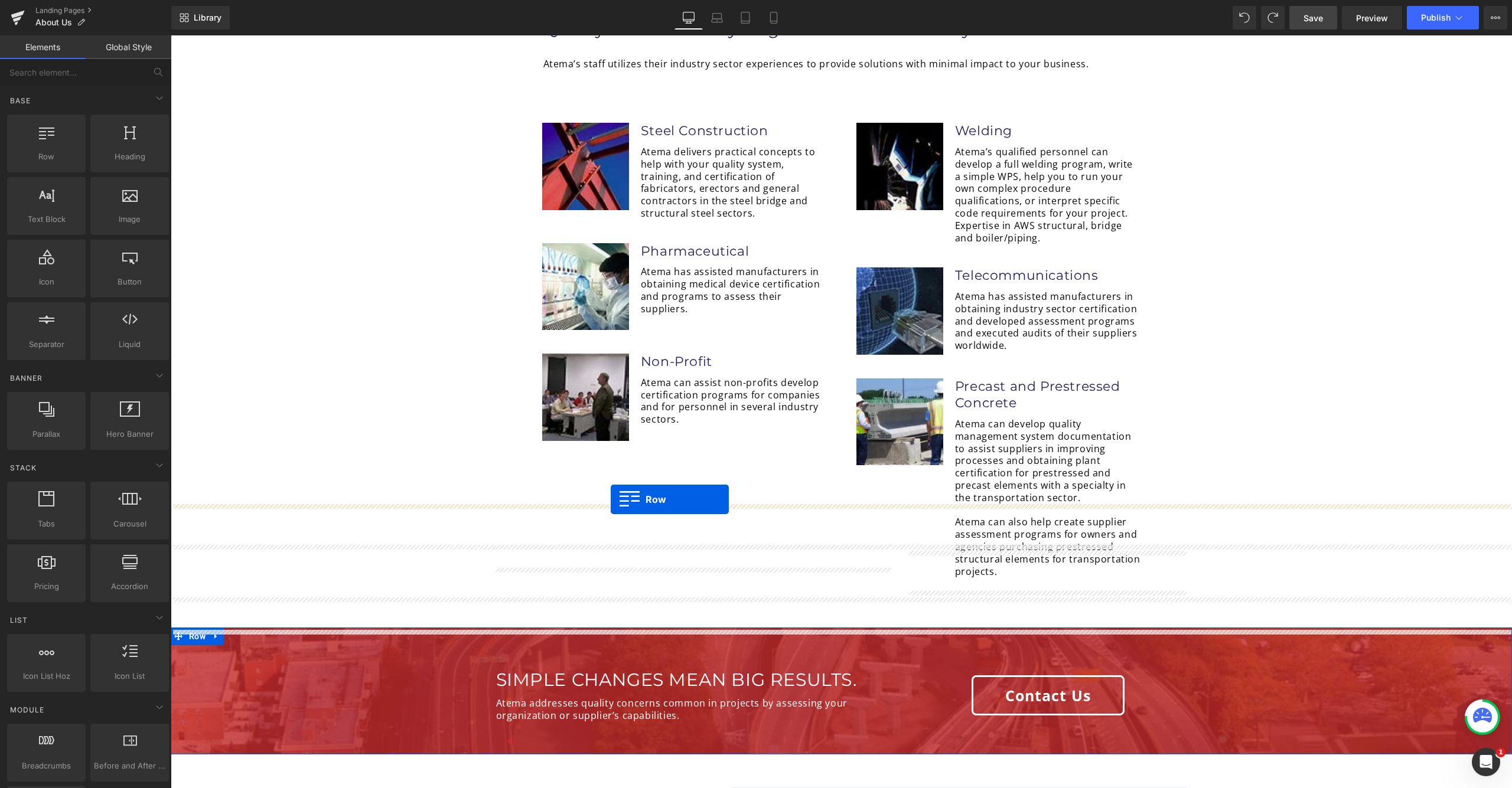
drag, startPoint x: 491, startPoint y: 493, endPoint x: 610, endPoint y: 499, distance: 119.2
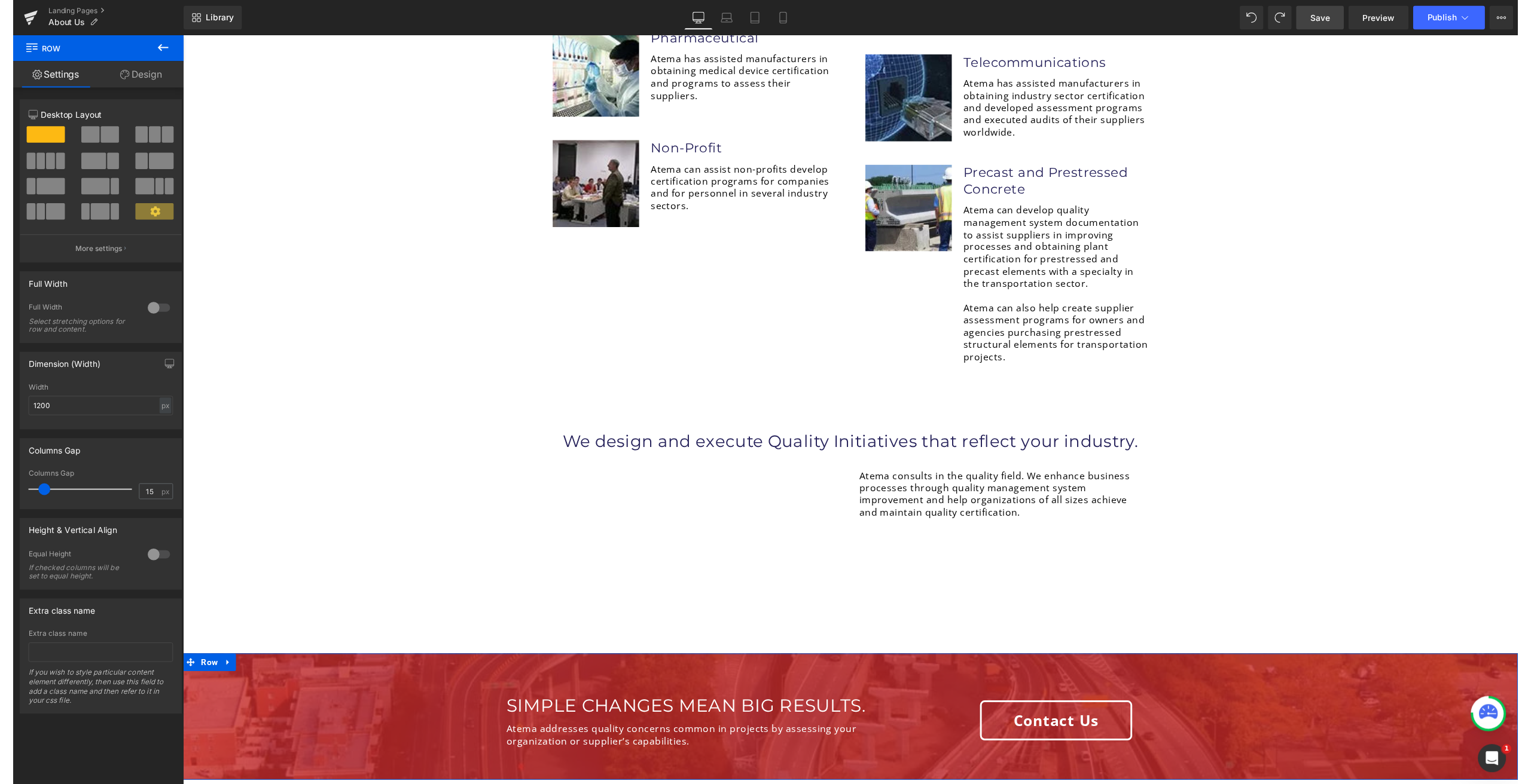
scroll to position [2633, 0]
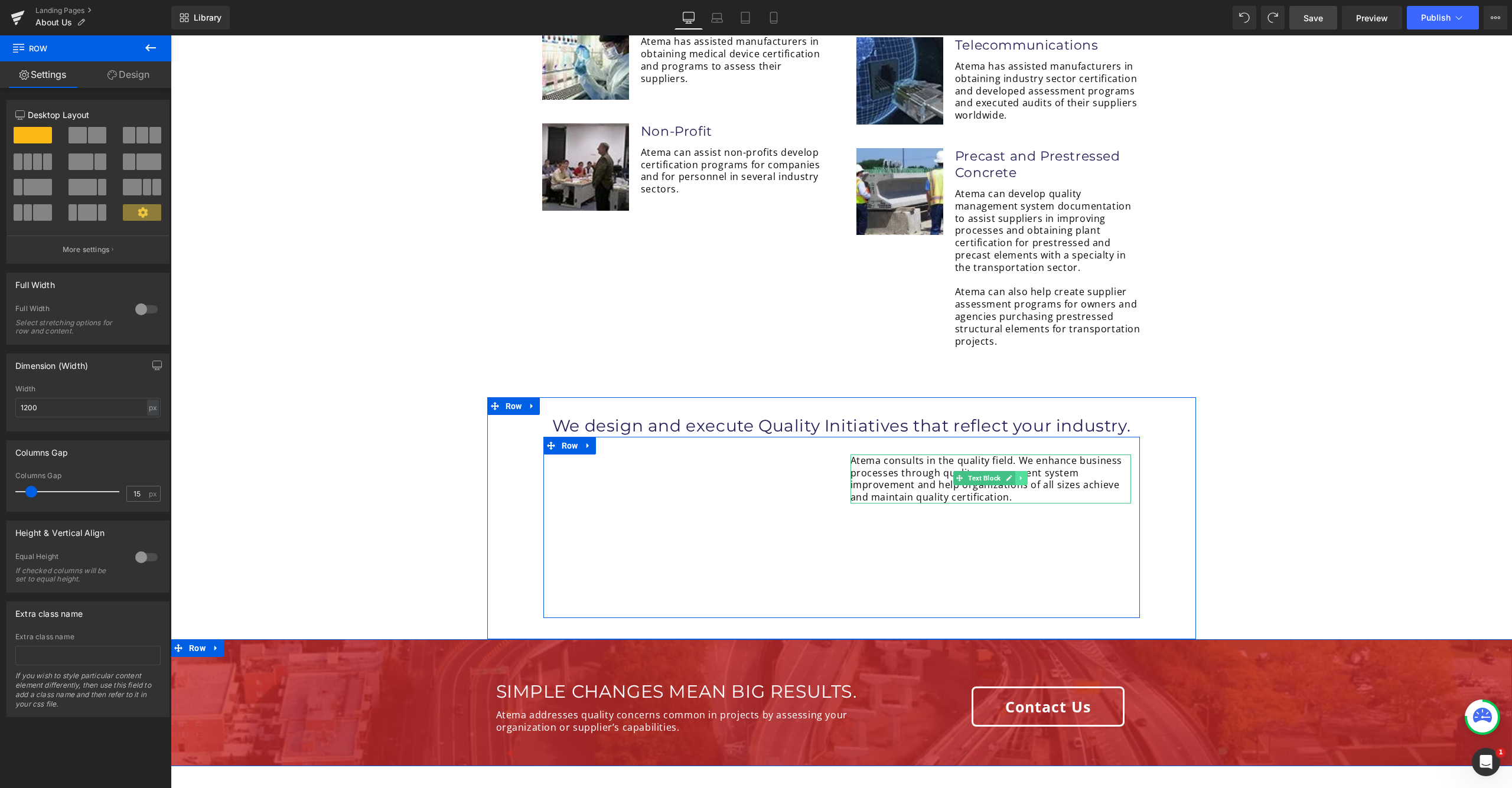
click at [1020, 476] on icon at bounding box center [1021, 478] width 2 height 4
click at [1024, 475] on icon at bounding box center [1027, 478] width 6 height 6
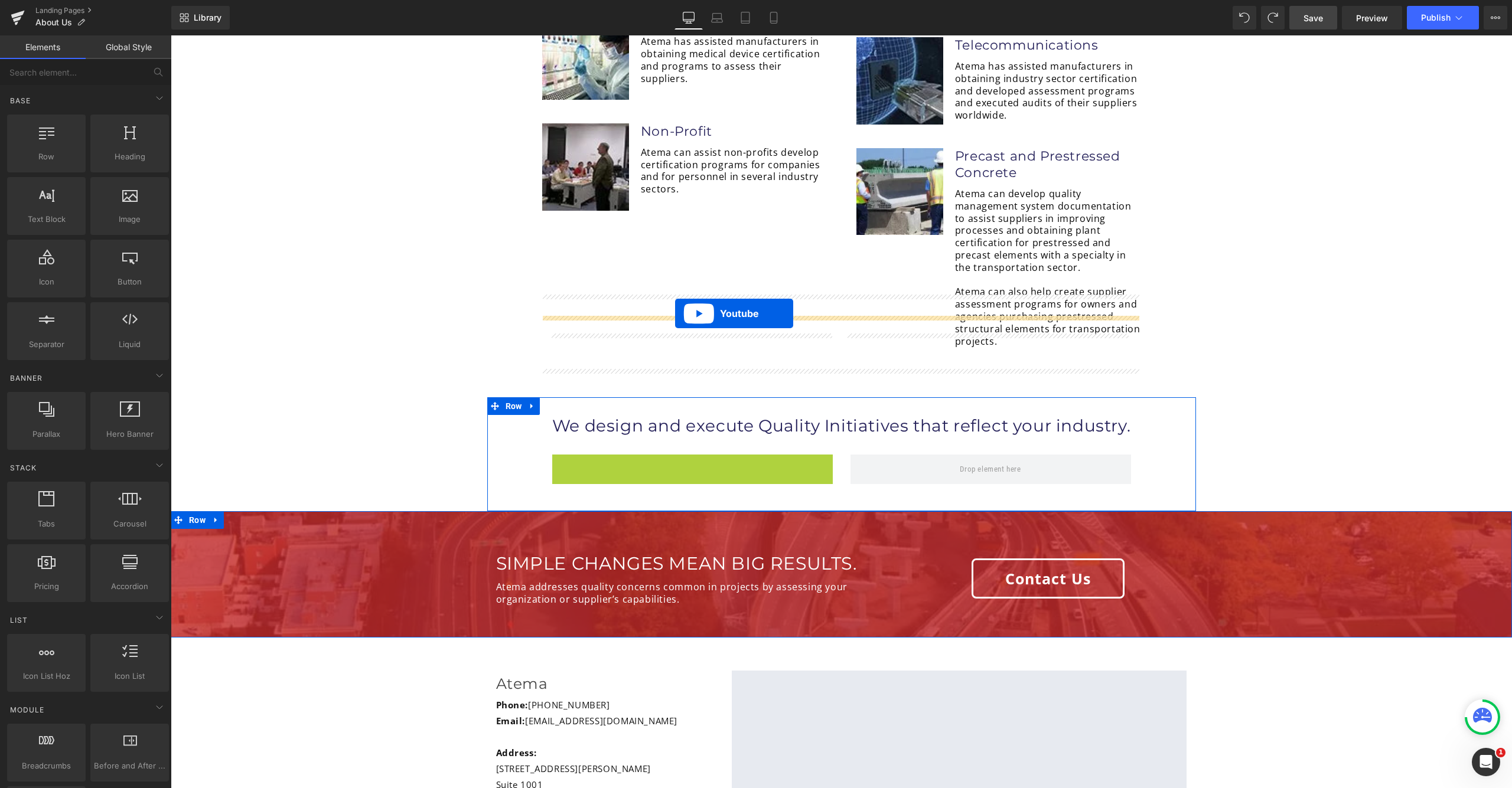
drag, startPoint x: 662, startPoint y: 346, endPoint x: 675, endPoint y: 313, distance: 35.5
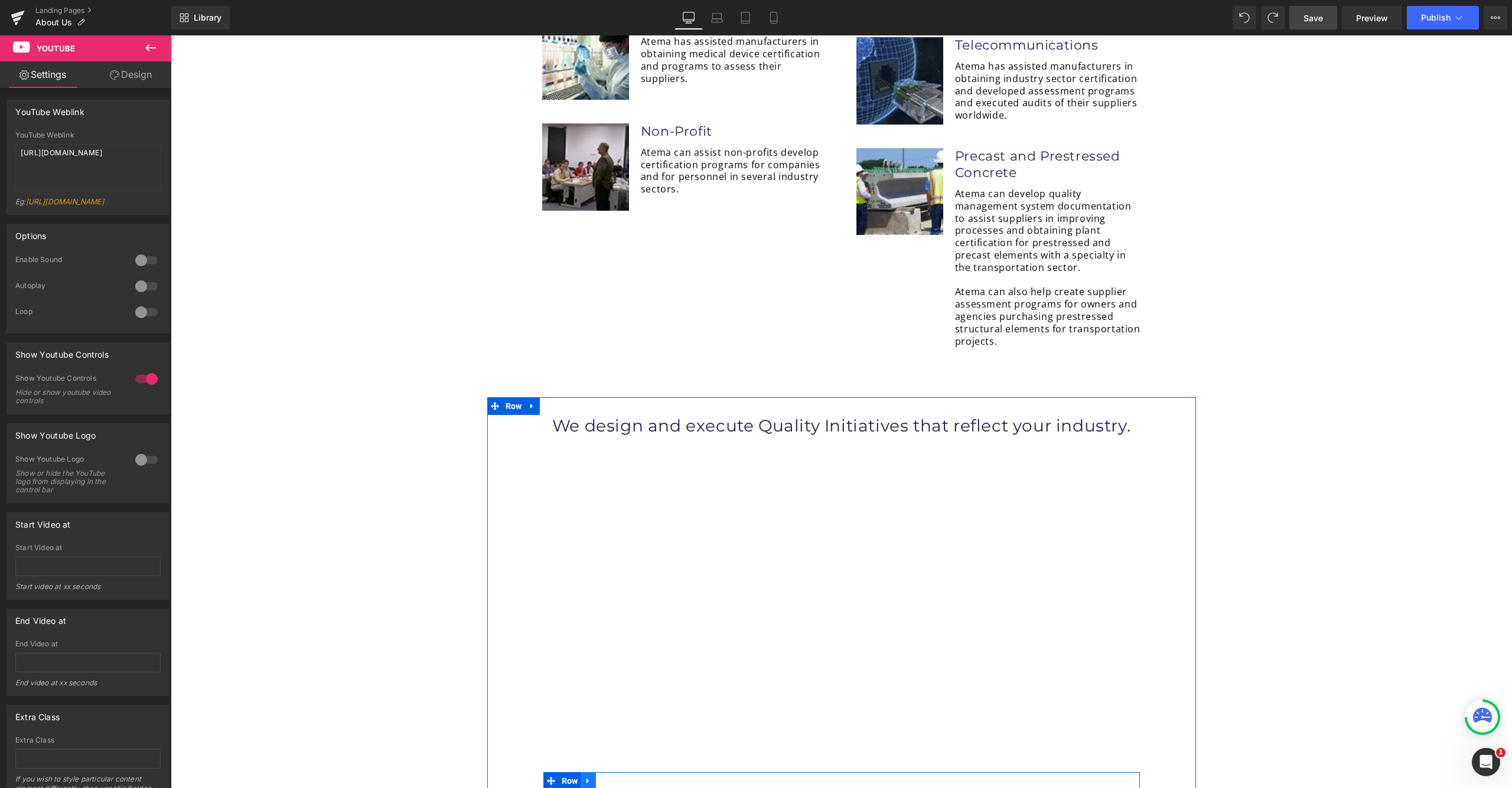
click at [587, 777] on icon at bounding box center [588, 781] width 8 height 9
click at [617, 777] on icon at bounding box center [618, 781] width 8 height 8
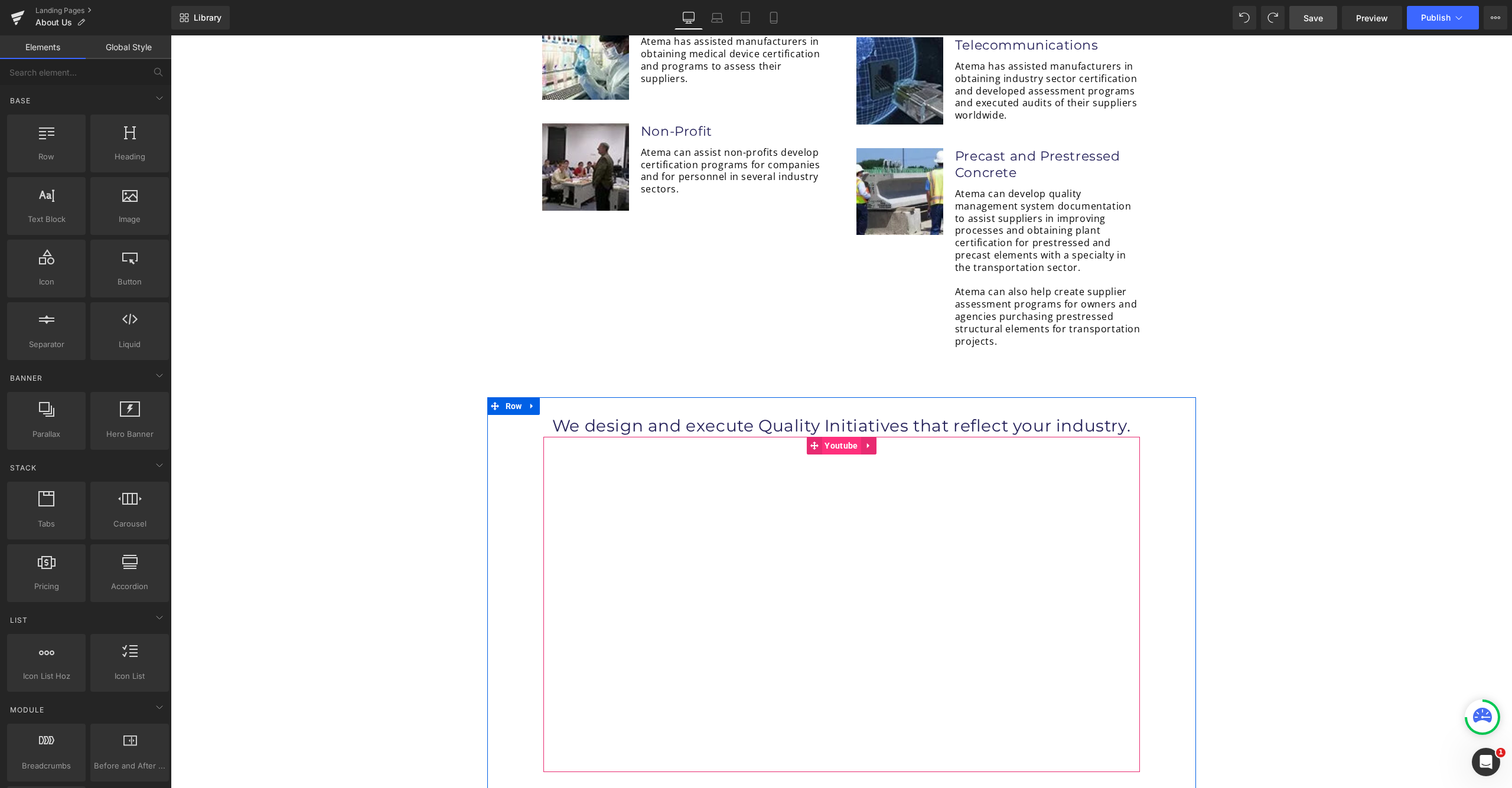
click at [844, 437] on span "Youtube" at bounding box center [841, 445] width 39 height 18
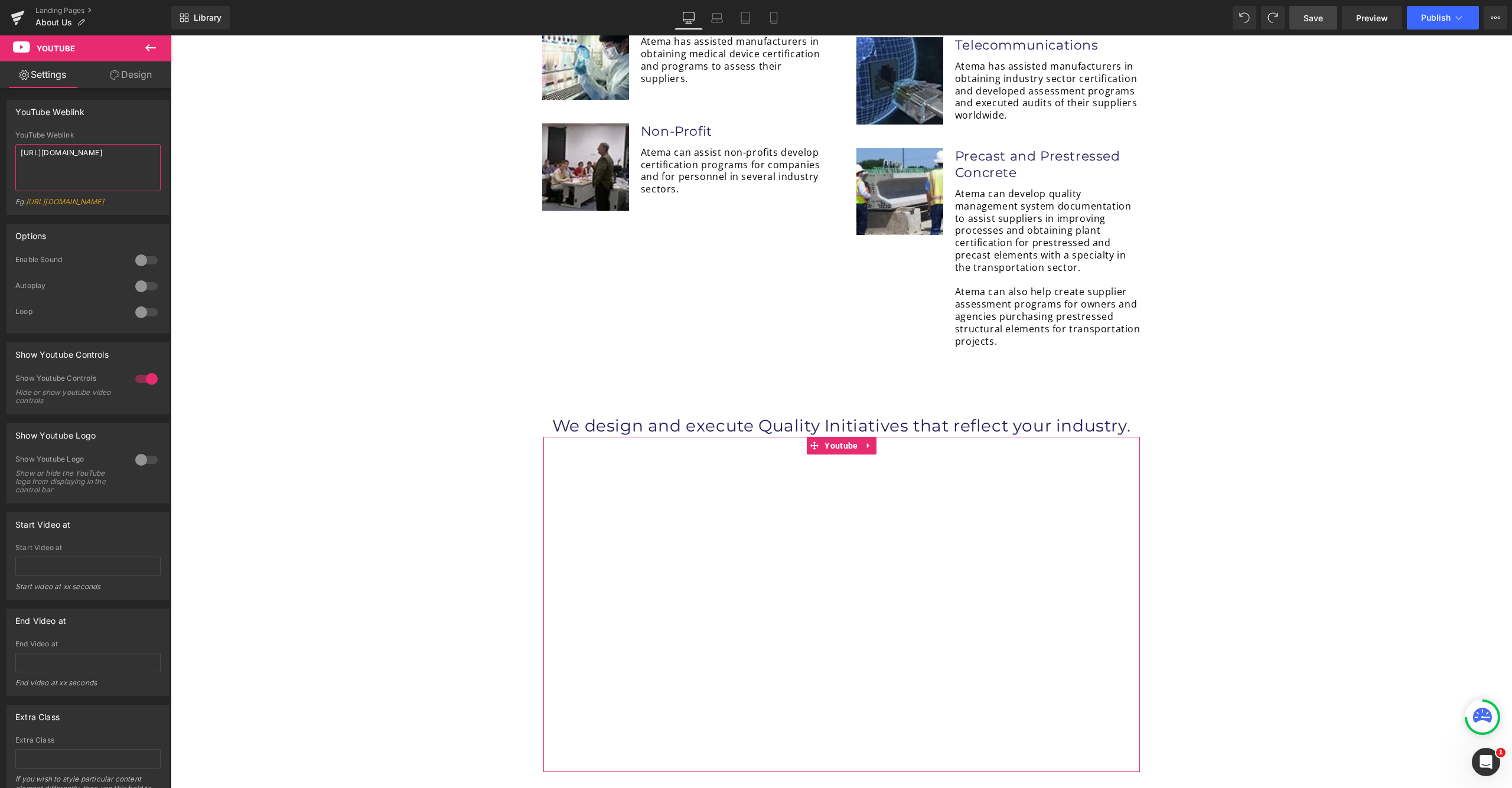
drag, startPoint x: 132, startPoint y: 175, endPoint x: 149, endPoint y: 164, distance: 20.2
click at [135, 173] on textarea "[URL][DOMAIN_NAME]" at bounding box center [88, 168] width 145 height 47
drag, startPoint x: 152, startPoint y: 155, endPoint x: 1, endPoint y: 155, distance: 151.0
click at [1, 155] on div "YouTube Weblink YouTube Weblink [URL][DOMAIN_NAME] Eg: [URL][DOMAIN_NAME]" at bounding box center [88, 153] width 177 height 124
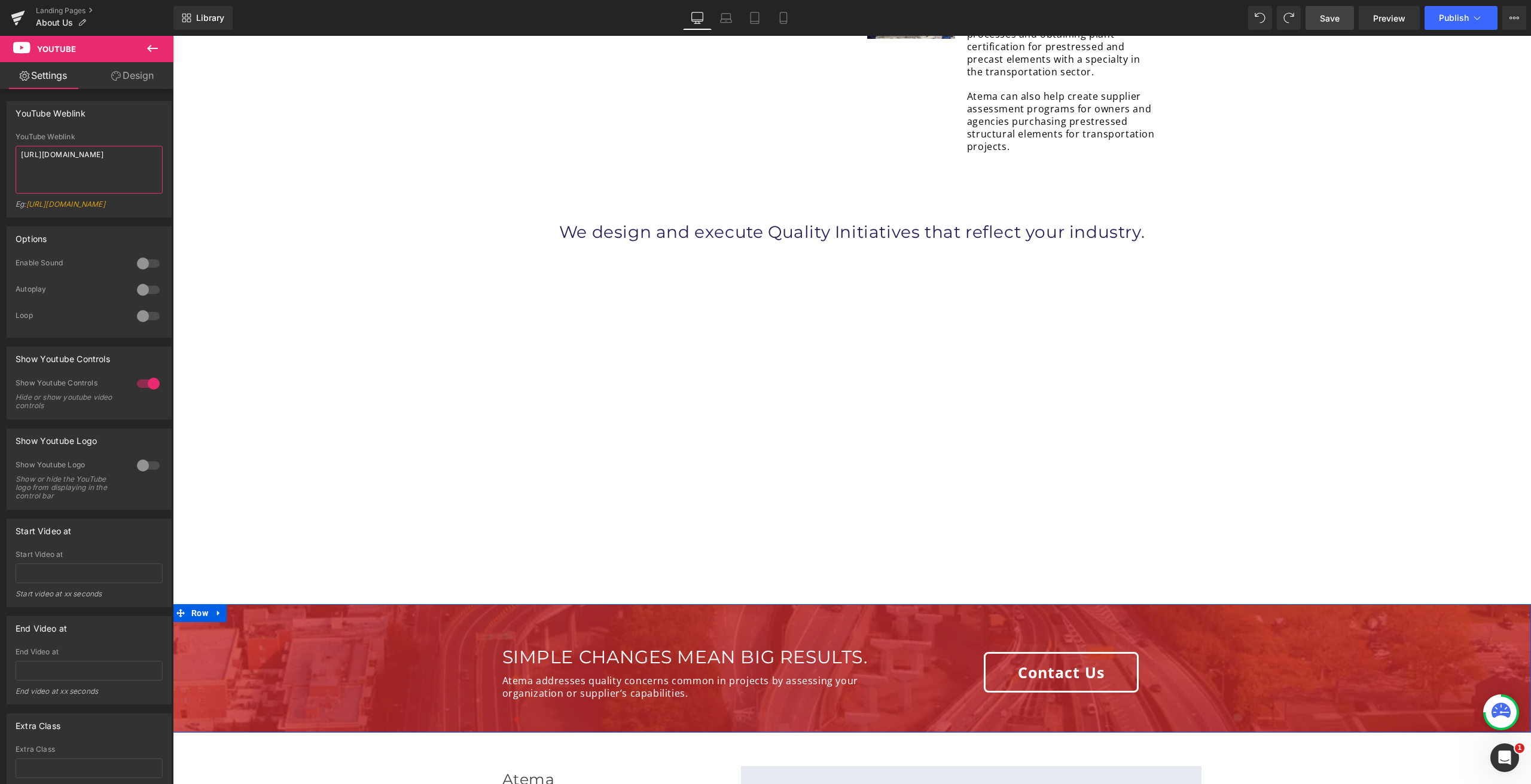
scroll to position [2824, 0]
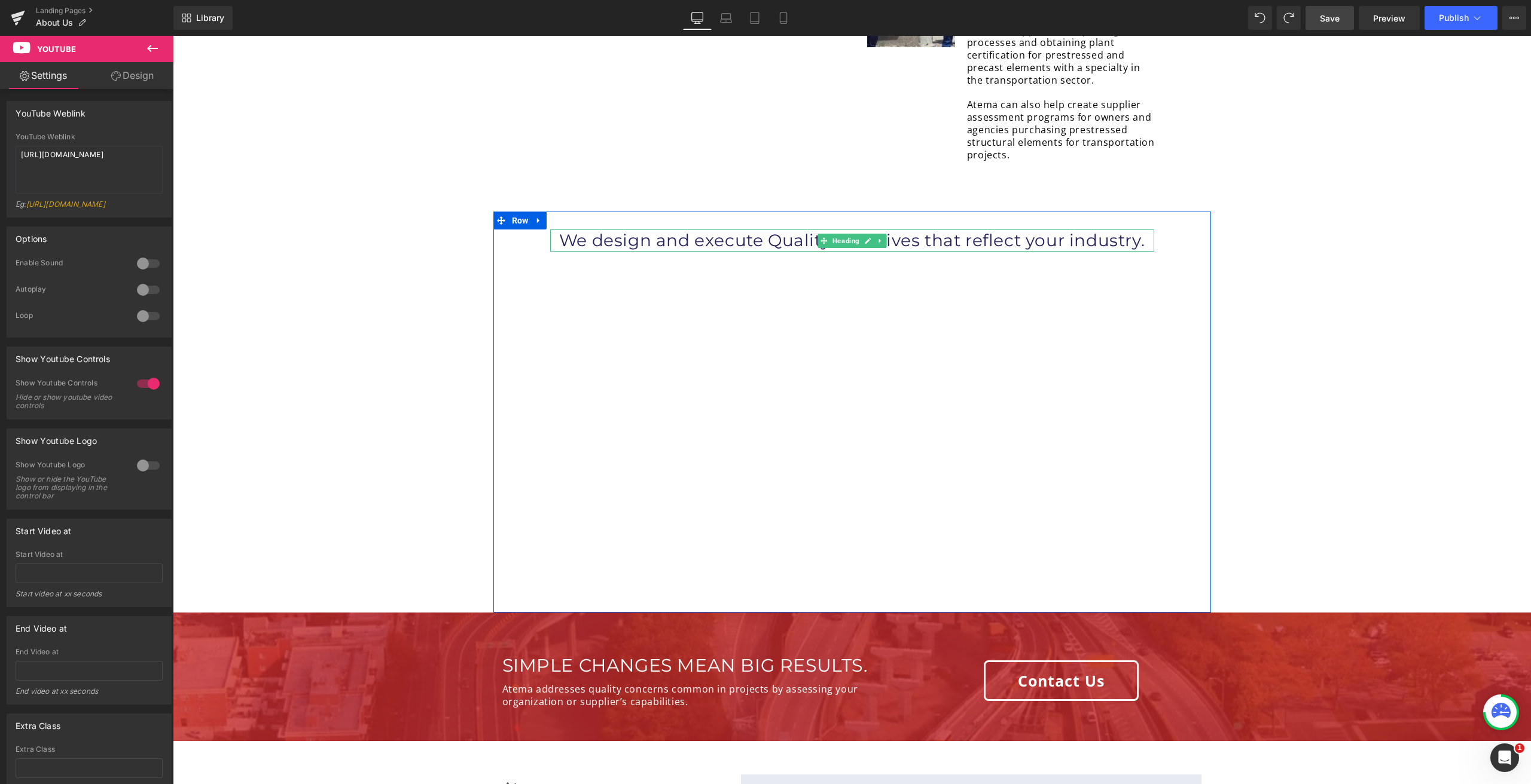
click at [775, 230] on h1 "We design and execute Quality Initiatives that reflect your industry." at bounding box center [852, 240] width 604 height 21
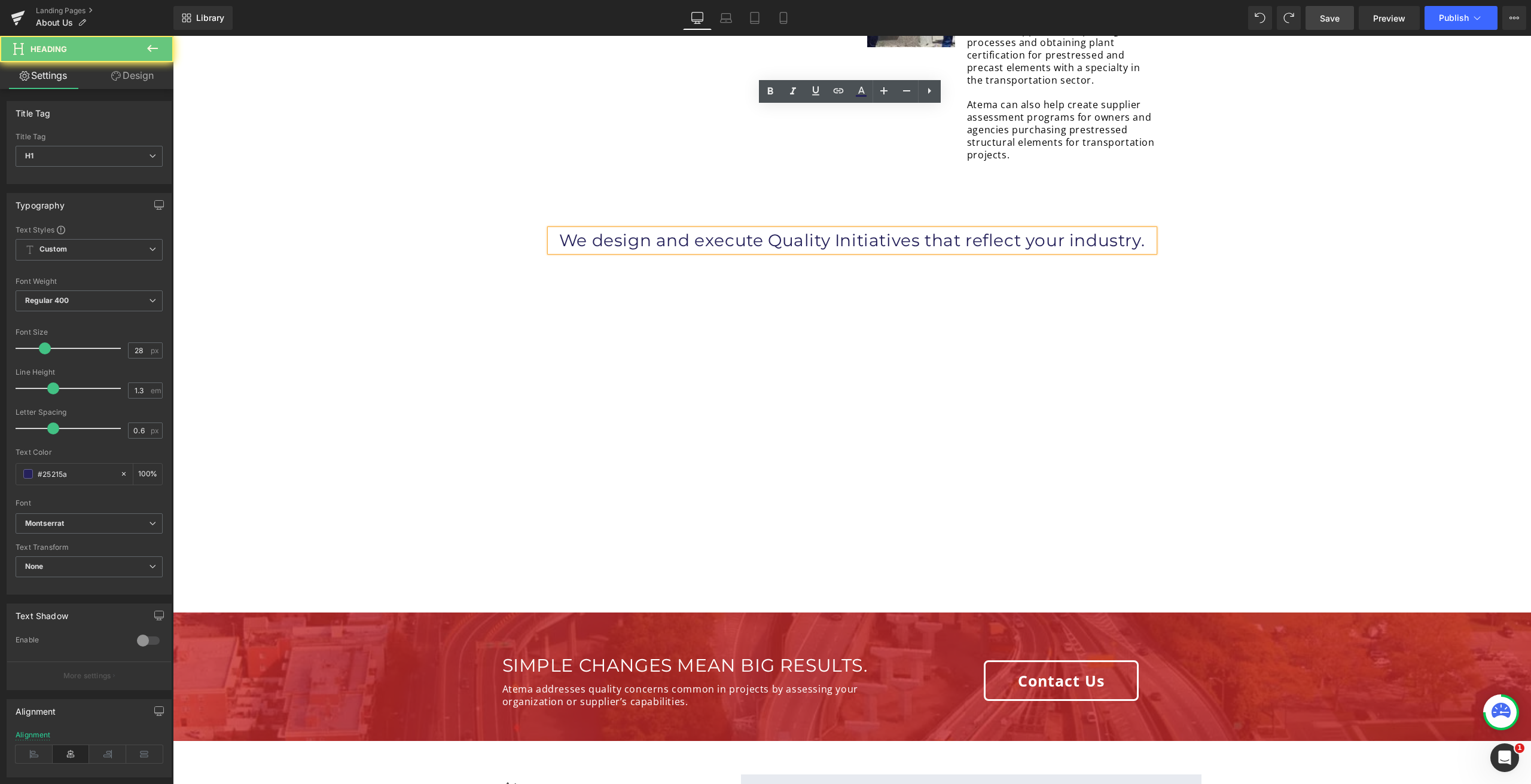
click at [1055, 230] on h1 "We design and execute Quality Initiatives that reflect your industry." at bounding box center [852, 240] width 604 height 21
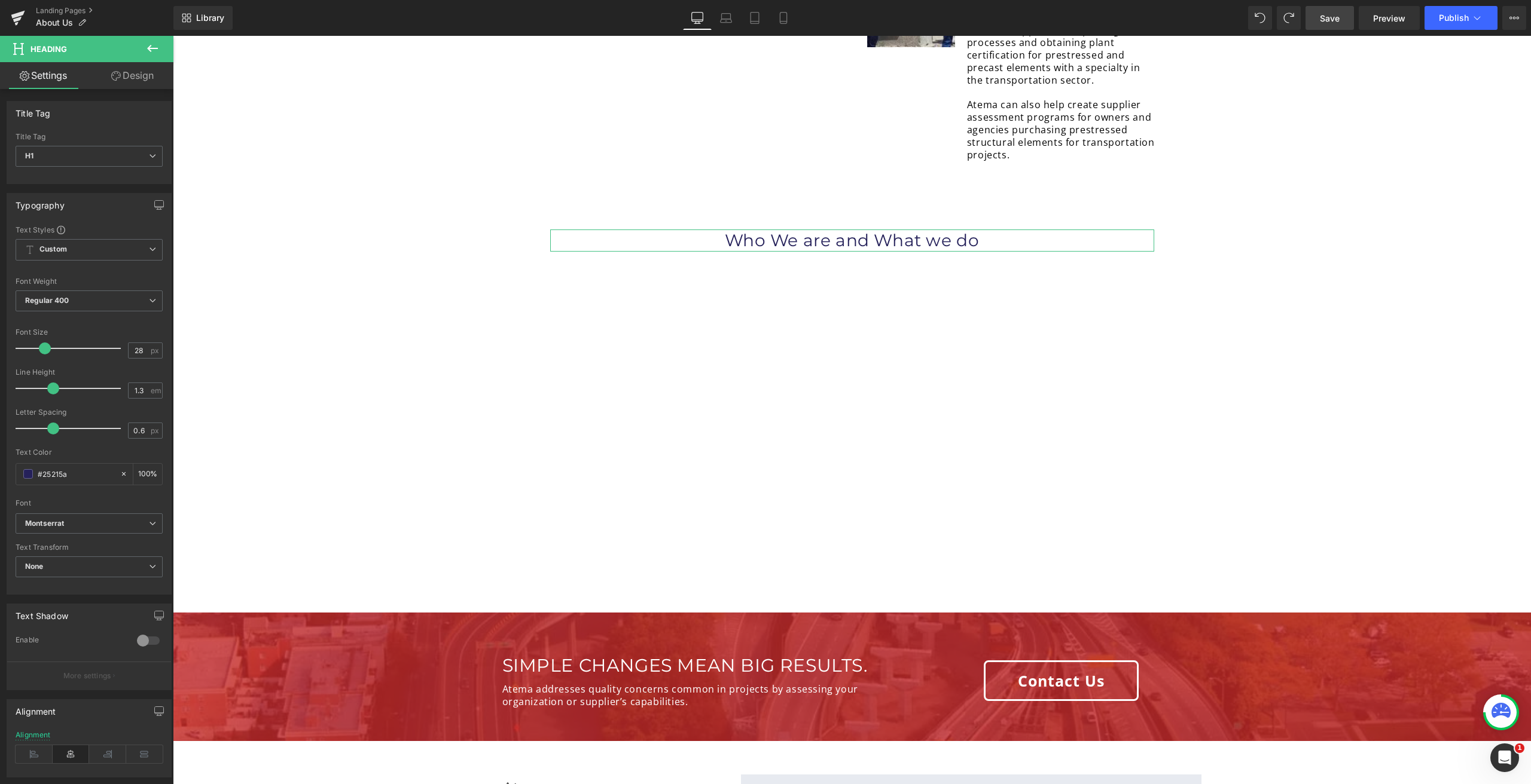
click at [124, 72] on link "Design" at bounding box center [132, 75] width 87 height 27
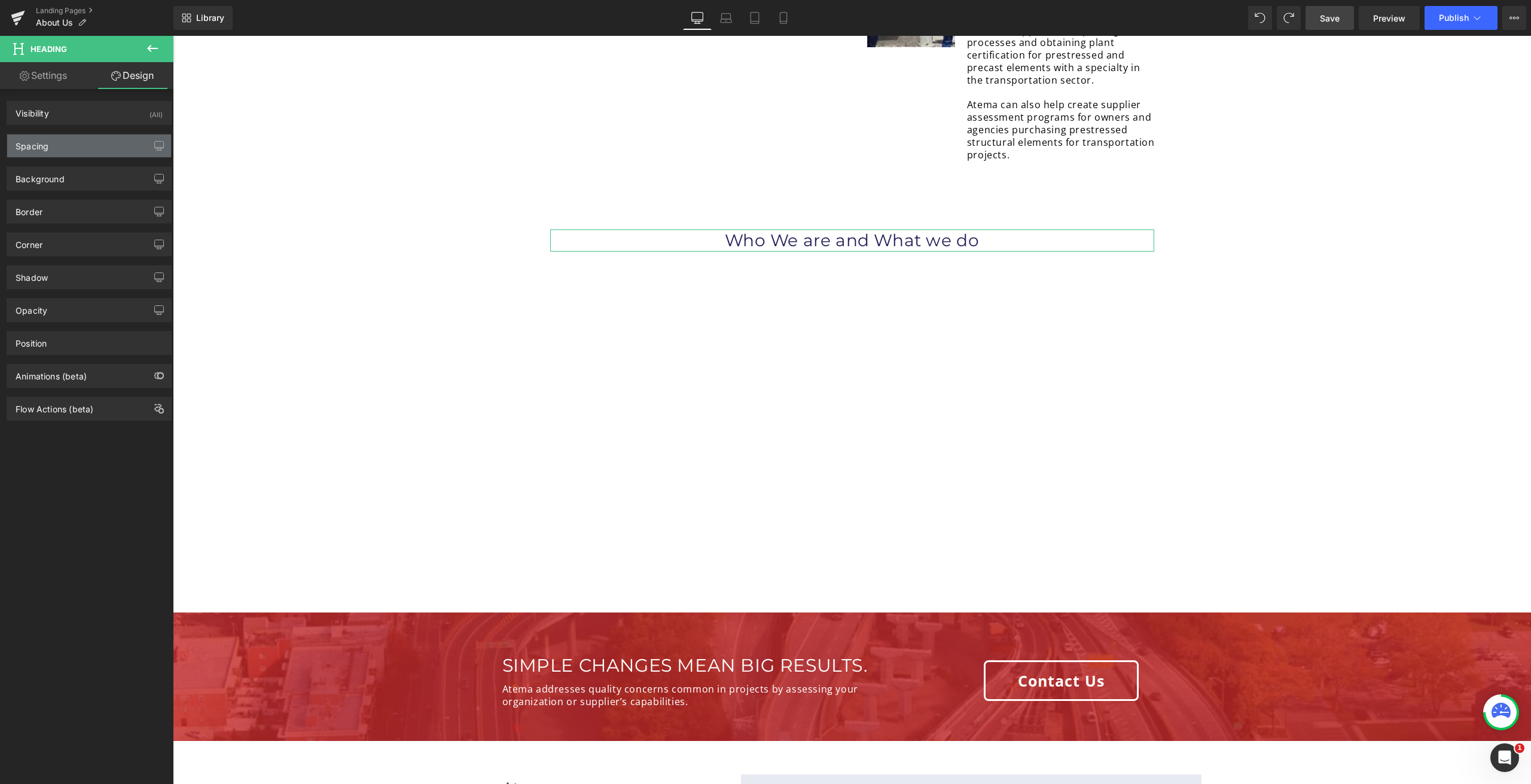
click at [80, 152] on div "Spacing" at bounding box center [88, 146] width 164 height 23
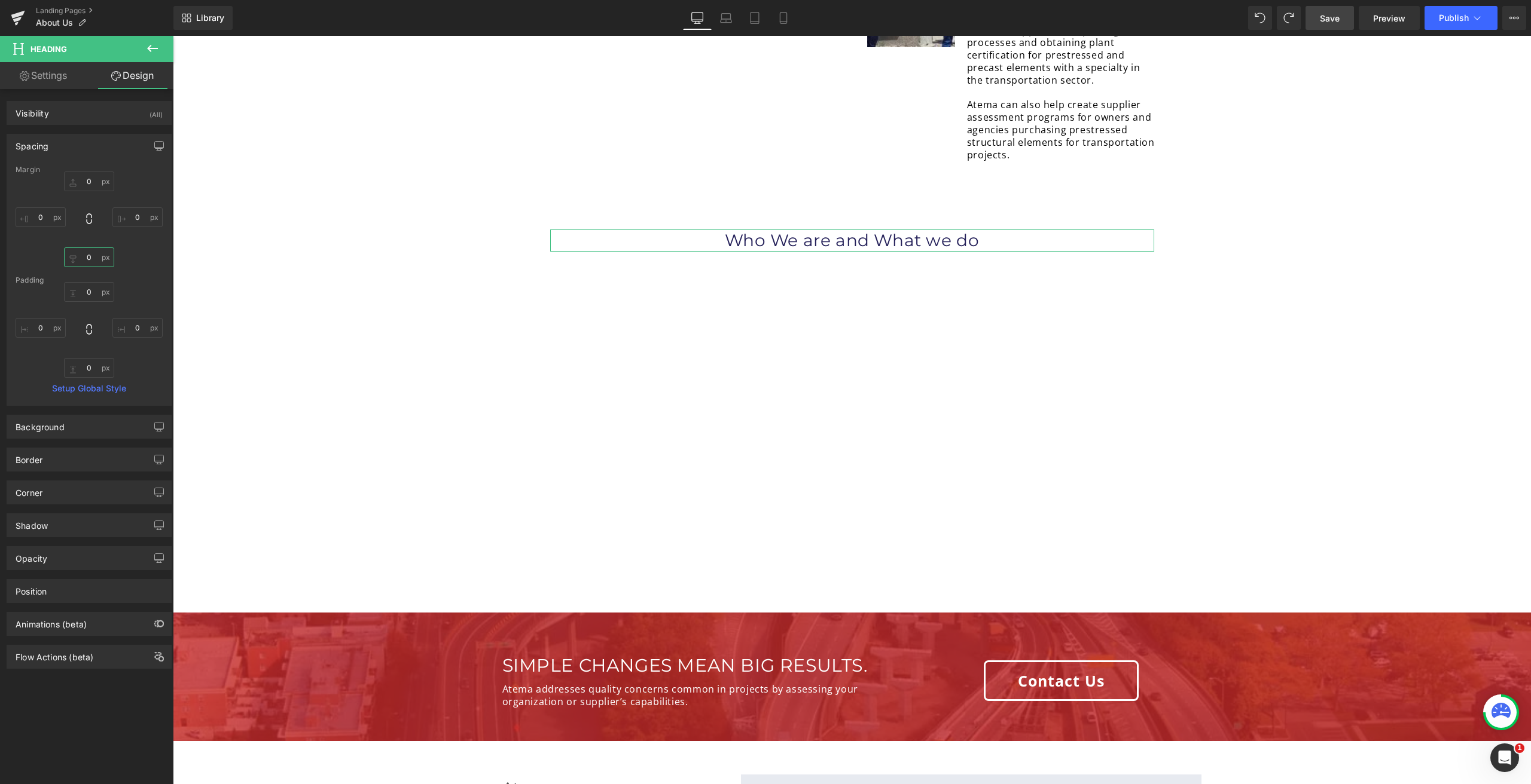
drag, startPoint x: 78, startPoint y: 255, endPoint x: 83, endPoint y: 261, distance: 7.8
click at [80, 256] on input "0" at bounding box center [89, 257] width 50 height 19
type input "20"
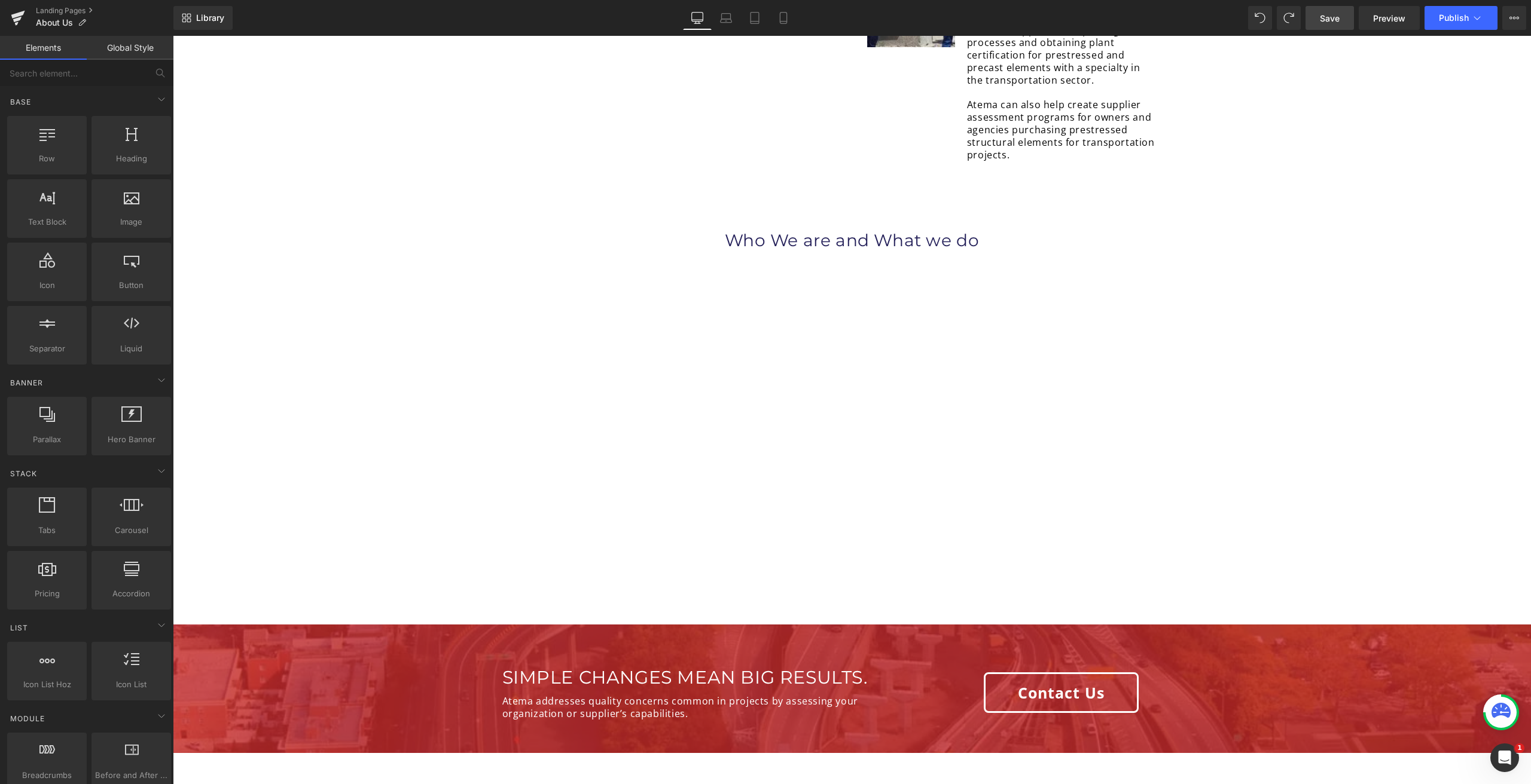
drag, startPoint x: 1303, startPoint y: 214, endPoint x: 1280, endPoint y: 224, distance: 25.1
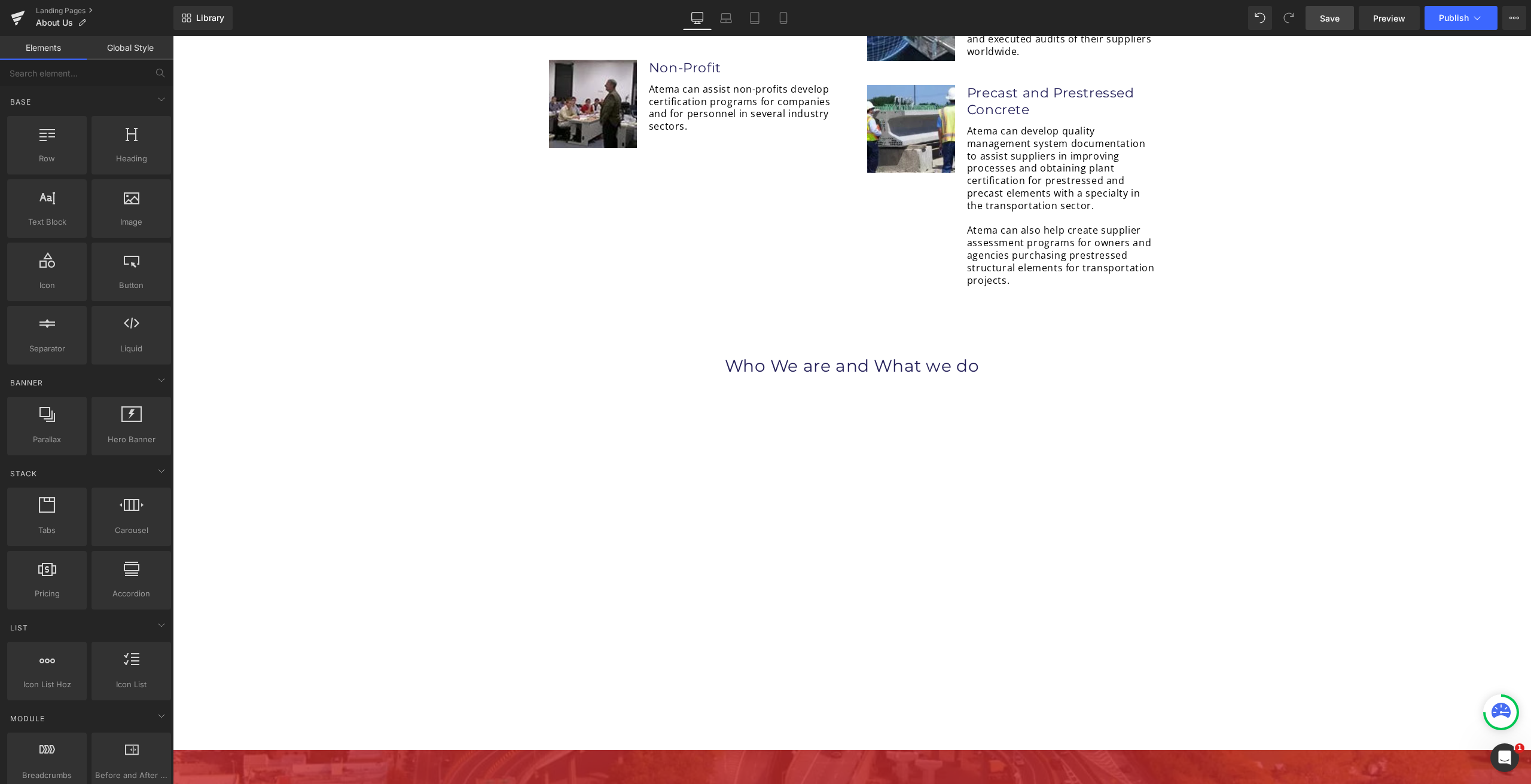
scroll to position [2688, 0]
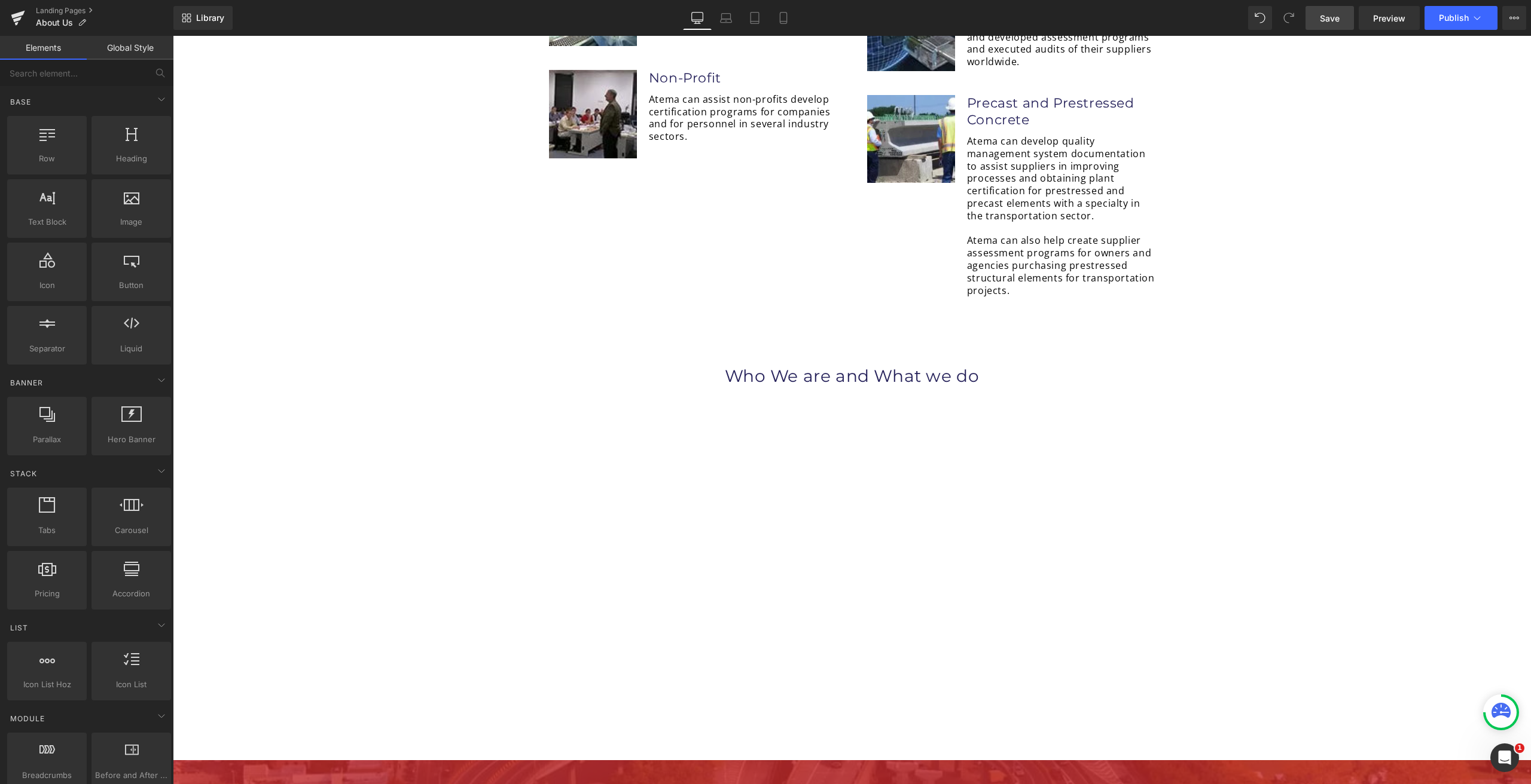
click at [833, 365] on div "Who We are and What we do Heading" at bounding box center [852, 376] width 604 height 21
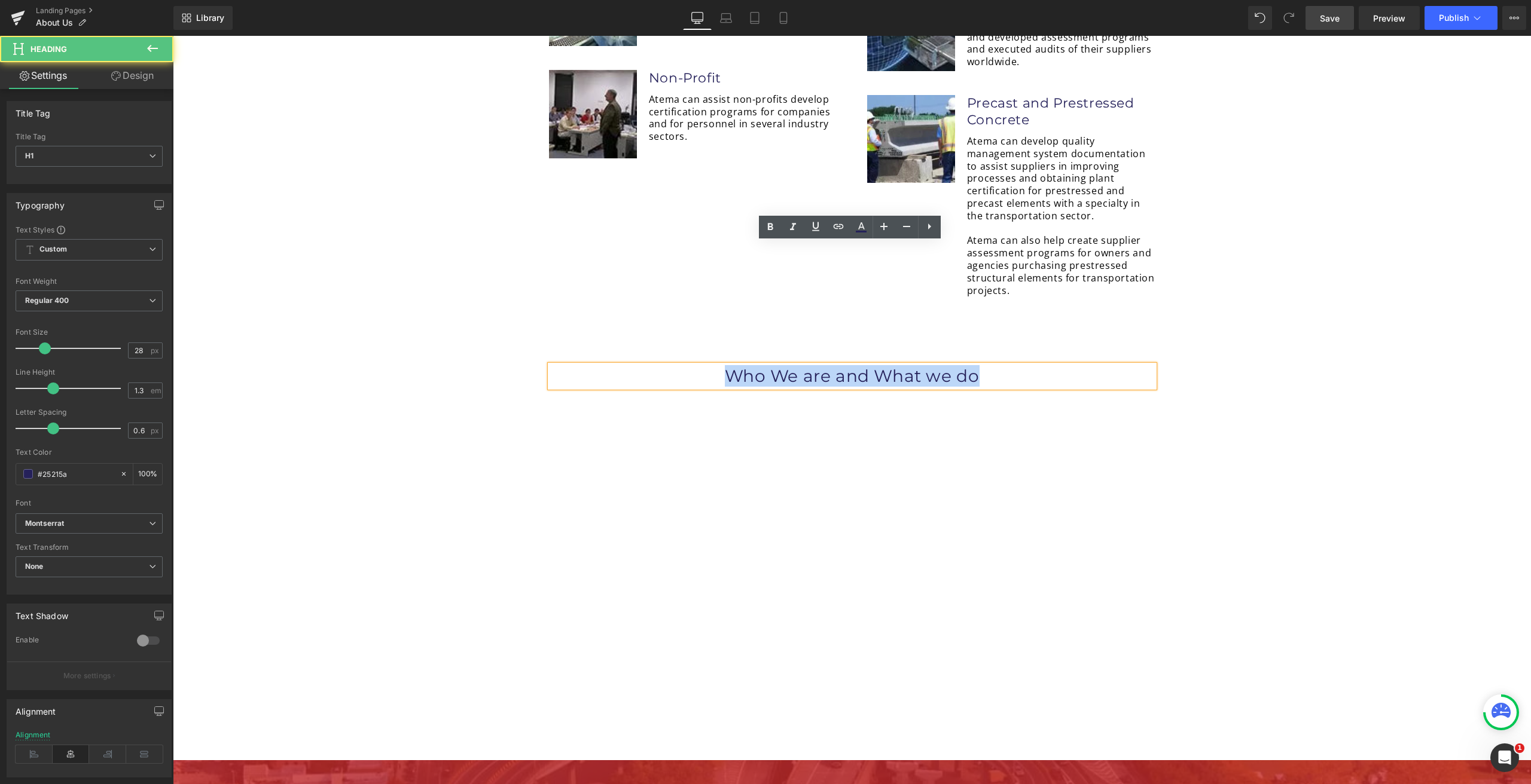
drag, startPoint x: 870, startPoint y: 258, endPoint x: 753, endPoint y: 241, distance: 118.2
click at [638, 365] on h1 "Who We are and What we do" at bounding box center [852, 376] width 604 height 21
click at [768, 228] on icon at bounding box center [770, 226] width 6 height 7
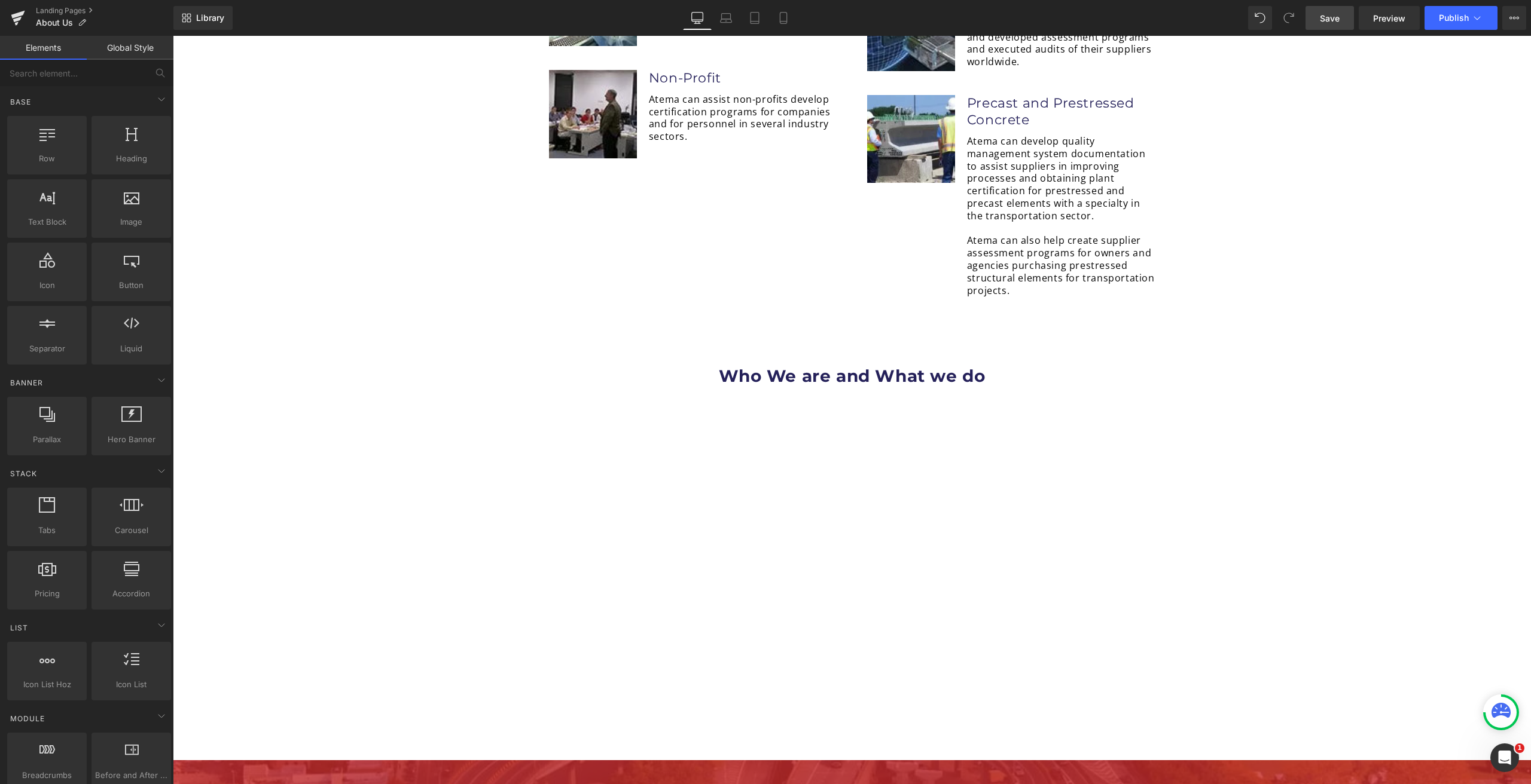
scroll to position [2669, 0]
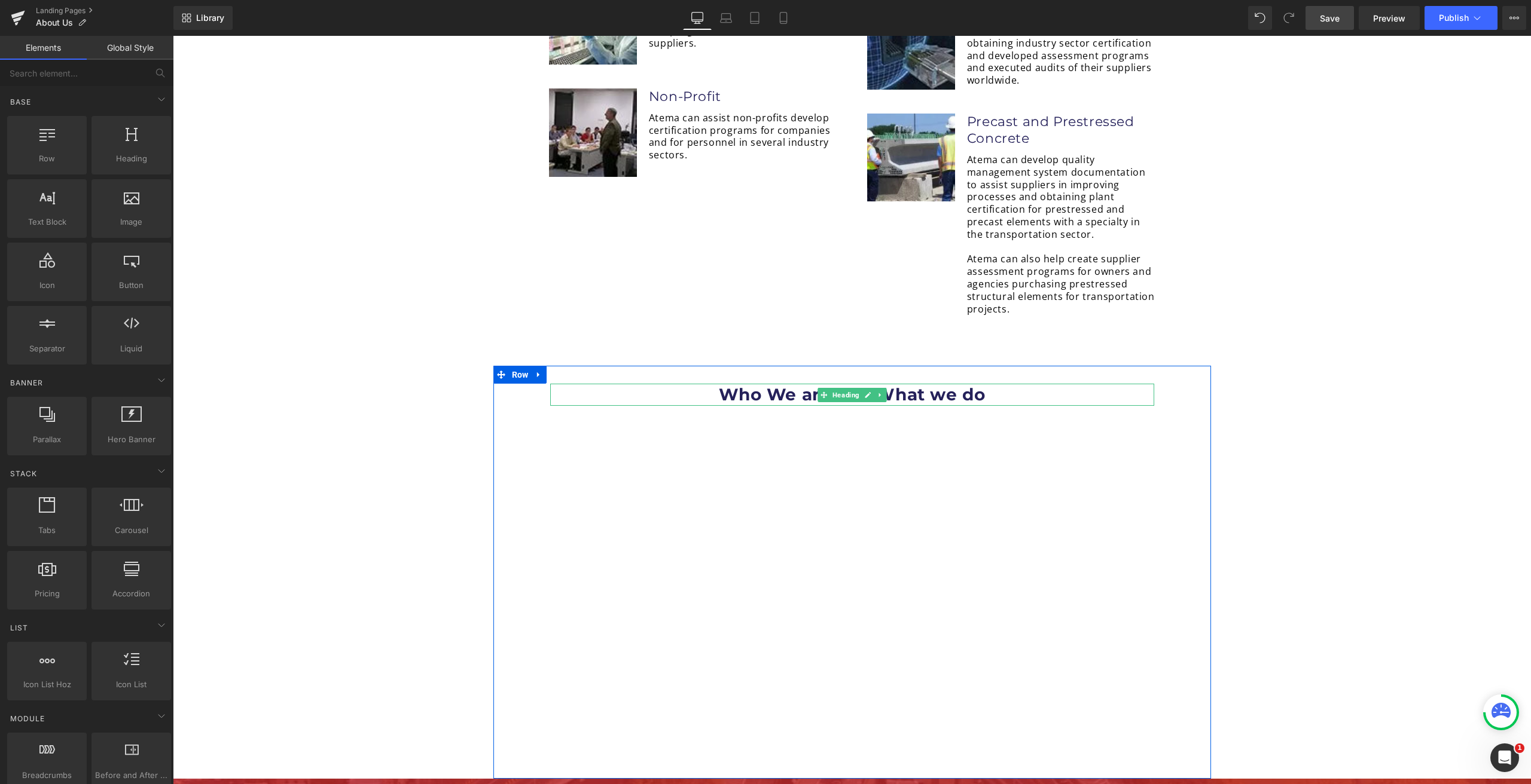
drag, startPoint x: 814, startPoint y: 276, endPoint x: 794, endPoint y: 275, distance: 20.0
click at [812, 384] on strong "Who We are and What we do" at bounding box center [852, 395] width 267 height 20
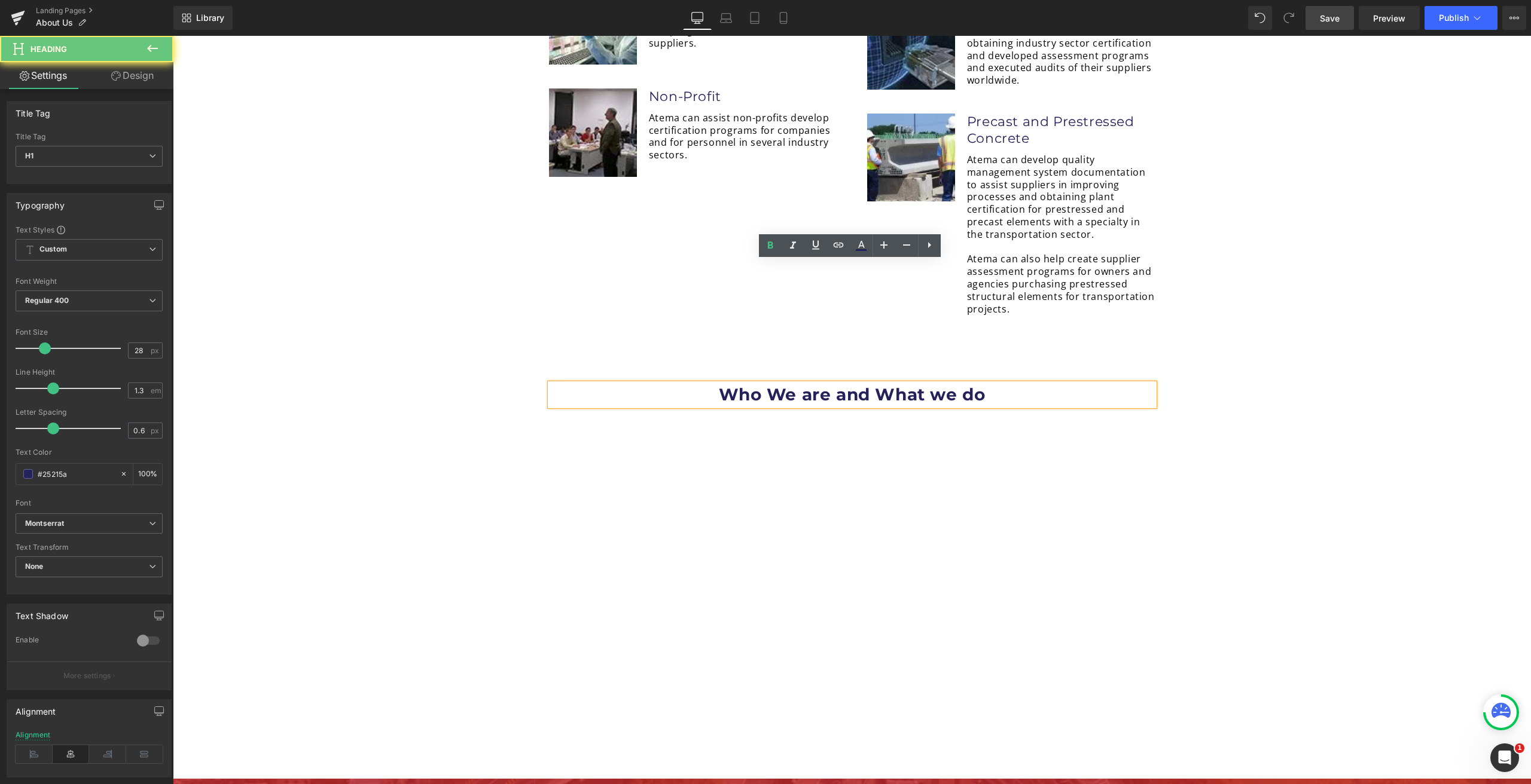
click at [781, 384] on strong "Who We are and What we do" at bounding box center [852, 395] width 267 height 20
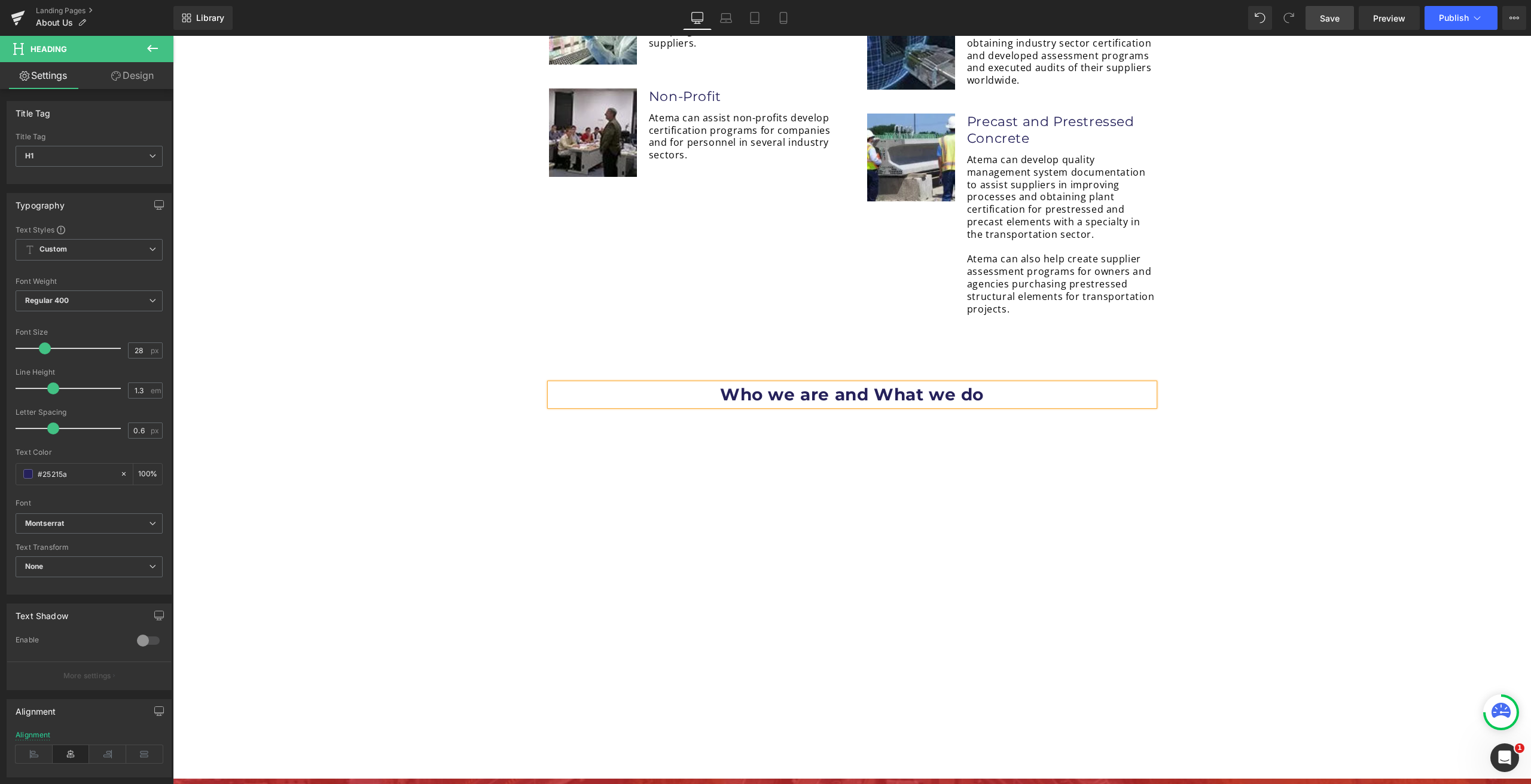
click at [887, 384] on strong "Who we are and What we do" at bounding box center [851, 395] width 264 height 20
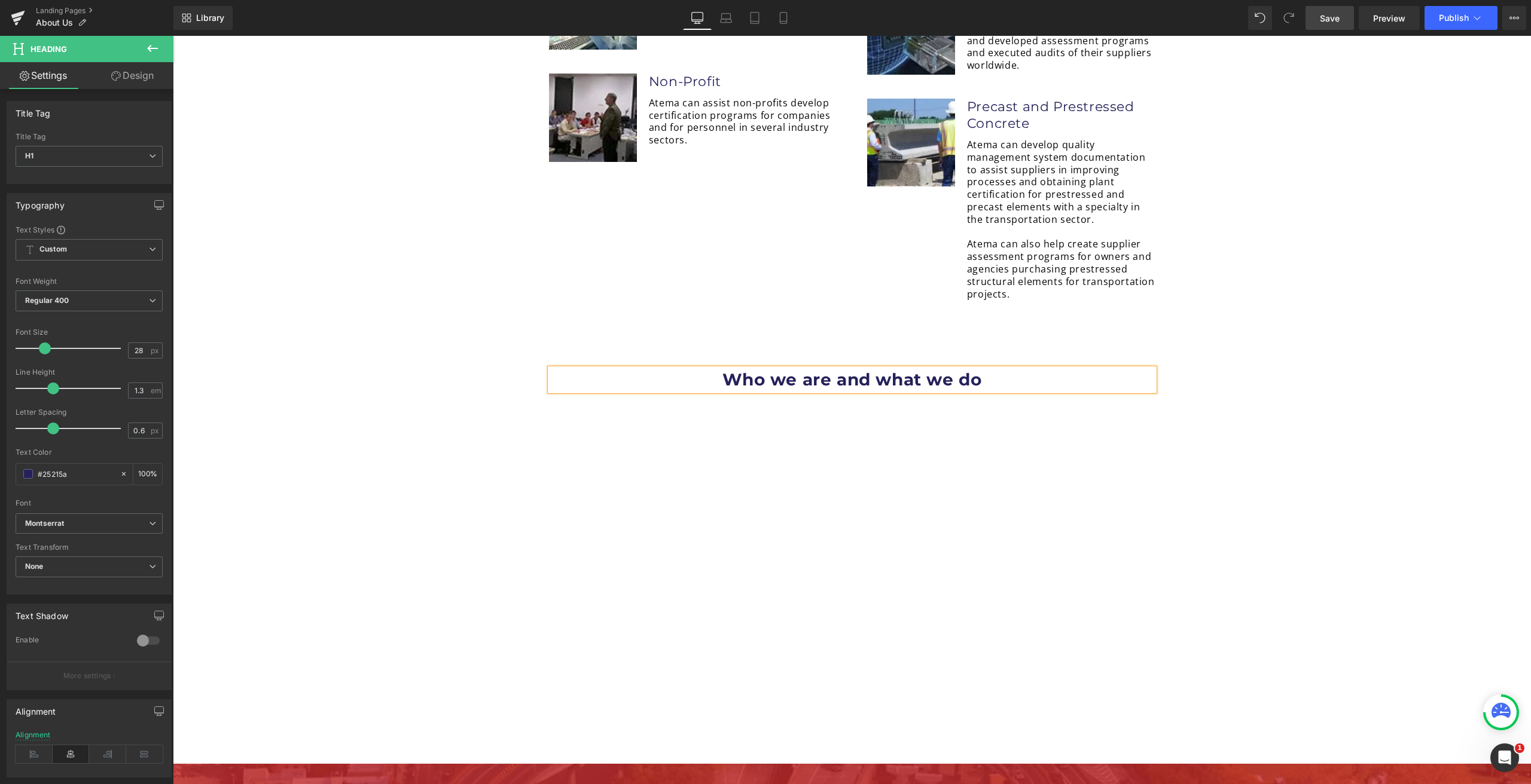
click at [1033, 369] on h1 "Who we are and what we do" at bounding box center [852, 379] width 604 height 21
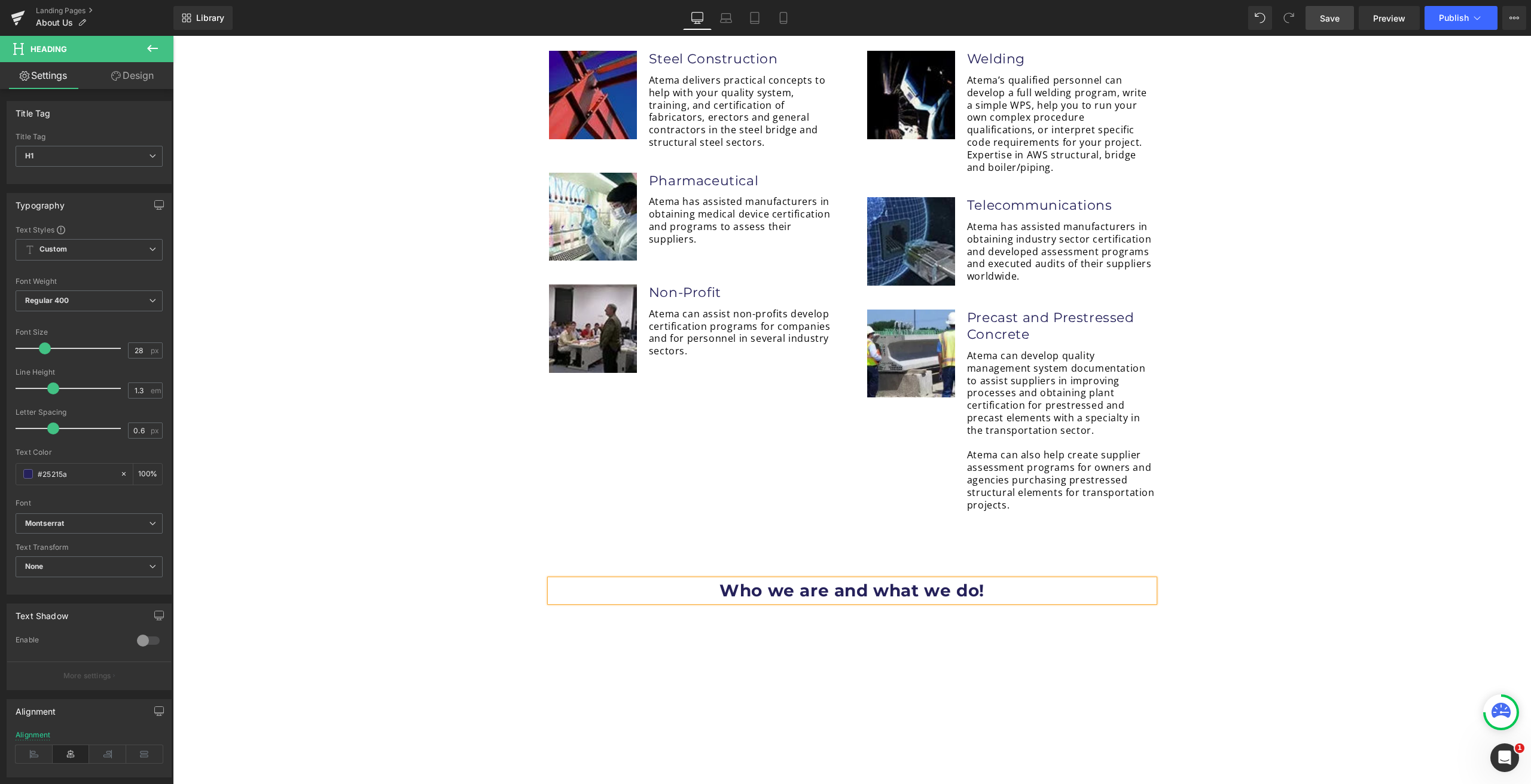
scroll to position [2490, 0]
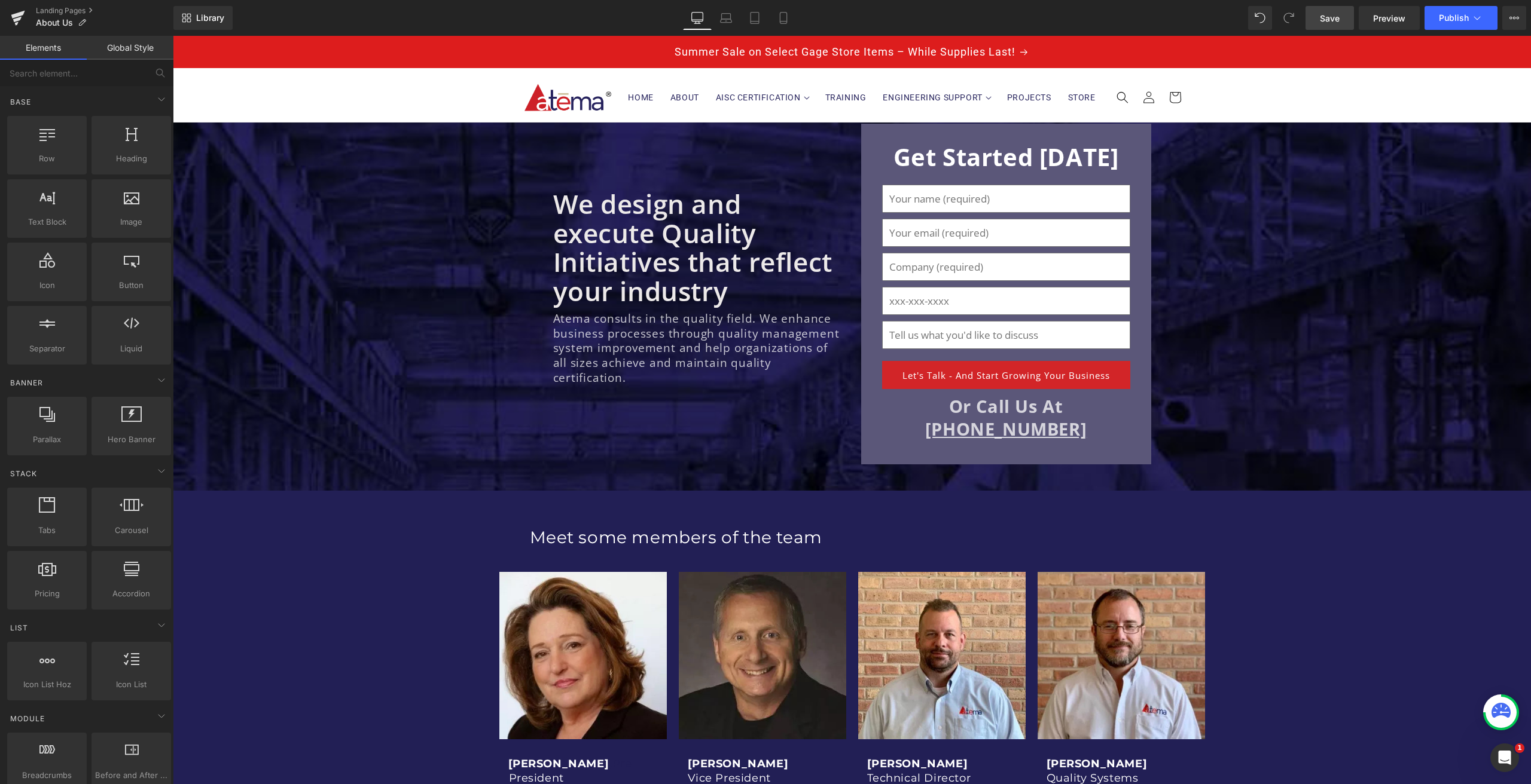
scroll to position [0, 0]
click at [1334, 19] on span "Save" at bounding box center [1329, 18] width 19 height 13
